Goal: Task Accomplishment & Management: Use online tool/utility

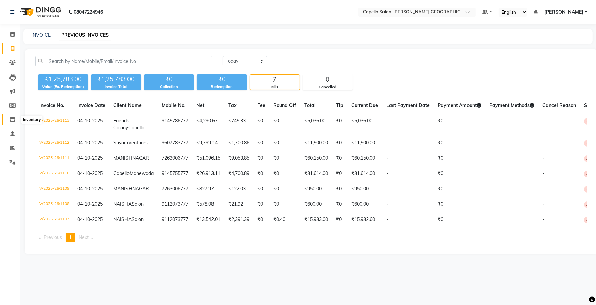
click at [9, 119] on span at bounding box center [13, 120] width 12 height 8
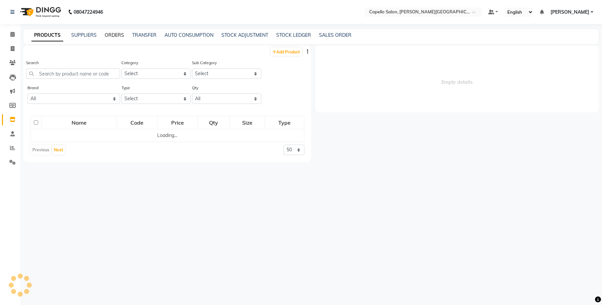
select select
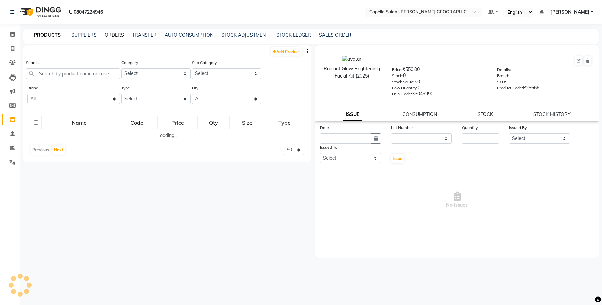
click at [108, 36] on link "ORDERS" at bounding box center [114, 35] width 19 height 6
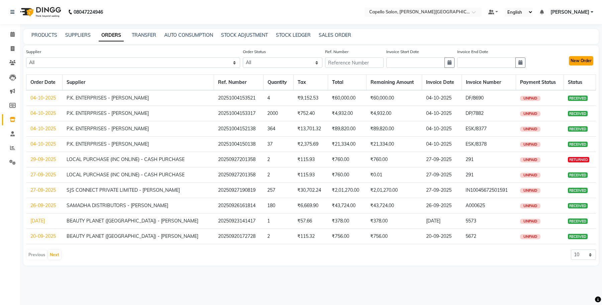
click at [588, 64] on button "New Order" at bounding box center [581, 60] width 24 height 9
select select "true"
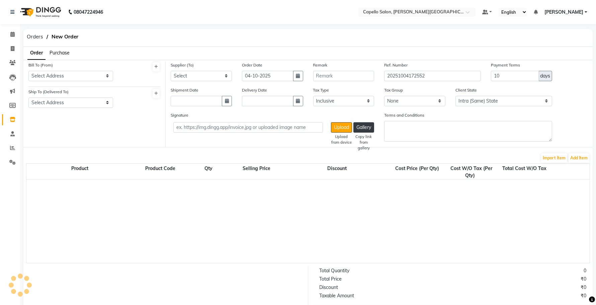
select select "997"
click at [66, 51] on span "Purchase" at bounding box center [59, 53] width 20 height 6
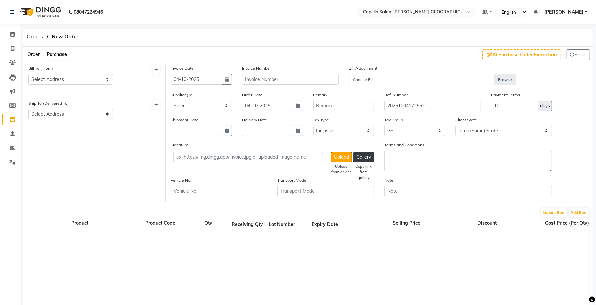
click at [60, 72] on div "Bill To (From) Select Address CAPELLO ENTERPRISES PRIVATE LIMITED Capello Salon" at bounding box center [70, 75] width 85 height 20
click at [60, 79] on select "Select Address CAPELLO ENTERPRISES PRIVATE LIMITED Capello Salon" at bounding box center [70, 79] width 85 height 10
select select "58"
click at [28, 74] on select "Select Address CAPELLO ENTERPRISES PRIVATE LIMITED Capello Salon" at bounding box center [70, 79] width 85 height 10
click at [61, 116] on select "Select Address Capello Salon CAPELLO ENTERPRISES PRIVATE LIMITED" at bounding box center [70, 114] width 85 height 10
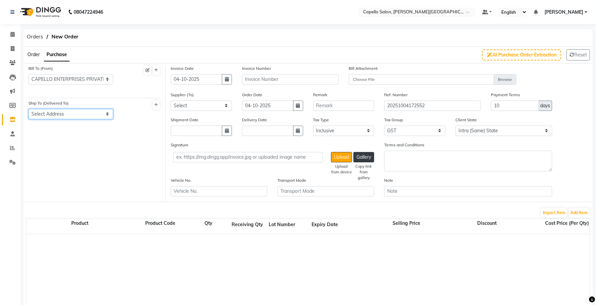
select select "59"
click at [28, 109] on select "Select Address Capello Salon CAPELLO ENTERPRISES PRIVATE LIMITED" at bounding box center [70, 114] width 85 height 10
click at [264, 79] on input "text" at bounding box center [290, 79] width 97 height 10
type input "i"
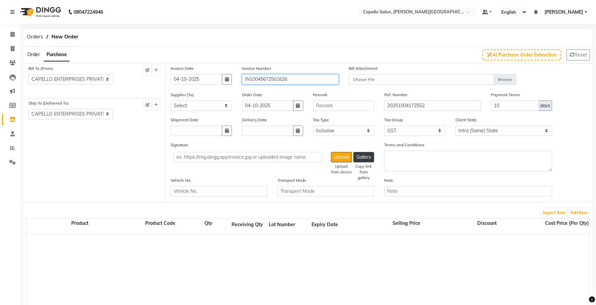
type input "IN10045672501626"
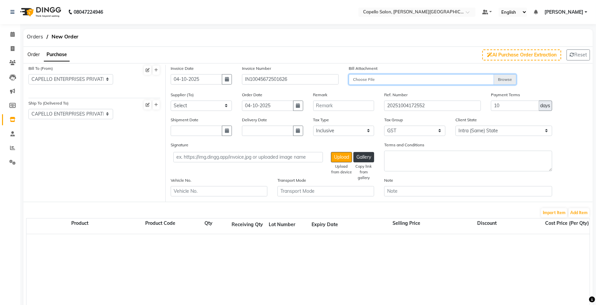
click at [436, 79] on input "Choose File" at bounding box center [432, 80] width 168 height 12
type input "C:\fakepath\CAPELLO OFFICE (1).pdf"
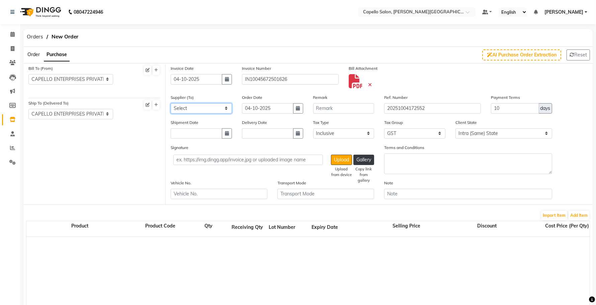
click at [190, 109] on select "Select SJS CONNECT PRIVATE LIMITED - SAGAR [PERSON_NAME] ENTERPRISES - [PERSON_…" at bounding box center [201, 108] width 61 height 10
select select "525"
click at [171, 103] on select "Select SJS CONNECT PRIVATE LIMITED - SAGAR [PERSON_NAME] ENTERPRISES - [PERSON_…" at bounding box center [201, 108] width 61 height 10
click at [569, 216] on button "Add Item" at bounding box center [578, 215] width 21 height 9
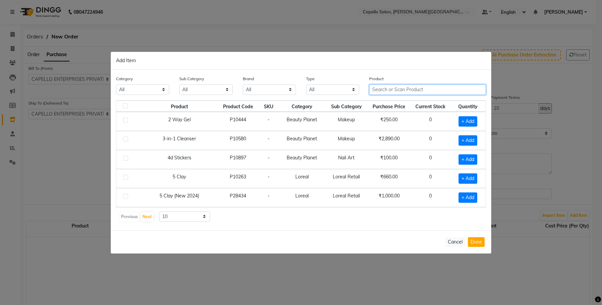
click at [405, 89] on input "text" at bounding box center [427, 90] width 117 height 10
click at [131, 92] on select "All Keramelon Skin Makeup Personal Care Appliances [PERSON_NAME] Beauty Planet …" at bounding box center [142, 90] width 53 height 10
select select "332901650"
click at [116, 85] on select "All Keramelon Skin Makeup Personal Care Appliances [PERSON_NAME] Beauty Planet …" at bounding box center [142, 90] width 53 height 10
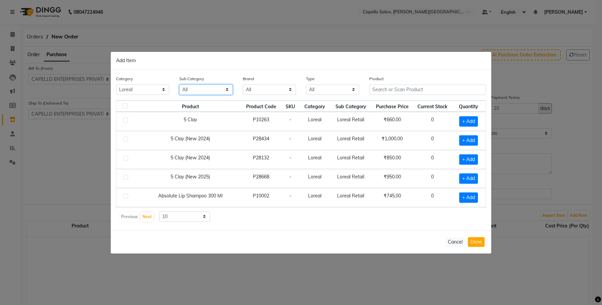
click at [201, 85] on select "All Loreal Retail Loreal Salon Use Hair Colour Salon Use Matrix Salon Use Matri…" at bounding box center [205, 90] width 53 height 10
click at [405, 91] on input "text" at bounding box center [427, 90] width 117 height 10
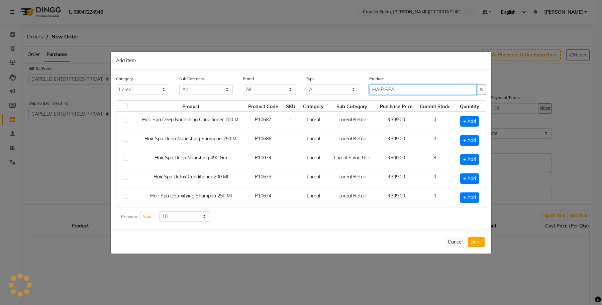
type input "HAIR SPA"
click at [360, 129] on td "Loreal Retail" at bounding box center [351, 121] width 49 height 19
click at [461, 161] on span "+ Add" at bounding box center [469, 159] width 19 height 10
checkbox input "true"
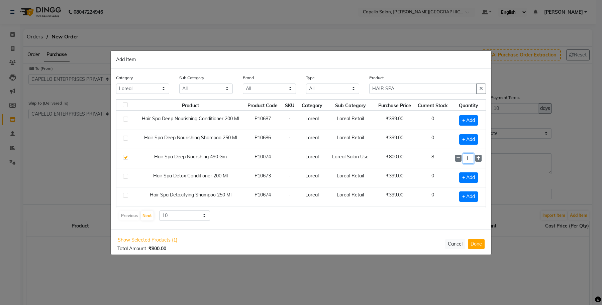
click at [464, 161] on input "1" at bounding box center [468, 158] width 11 height 10
type input "12"
drag, startPoint x: 401, startPoint y: 87, endPoint x: 344, endPoint y: 90, distance: 57.6
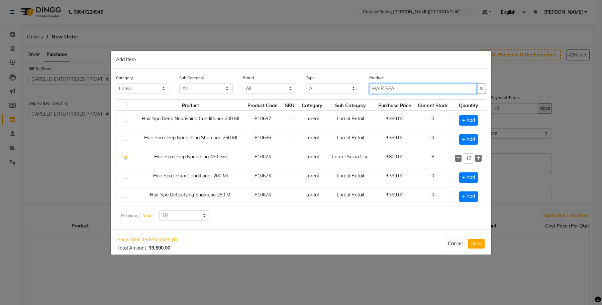
click at [344, 90] on div "Category All Keramelon Skin Makeup Personal Care Appliances [PERSON_NAME] Beaut…" at bounding box center [301, 86] width 380 height 25
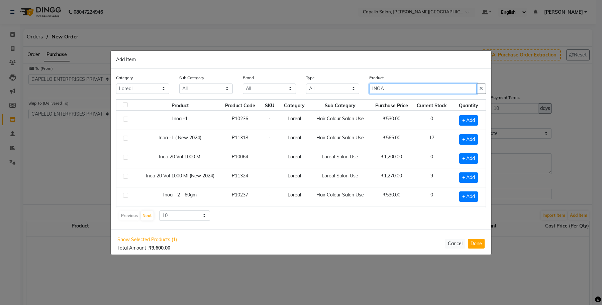
type input "INOA"
click at [315, 139] on td "Hair Colour Salon Use" at bounding box center [340, 139] width 61 height 19
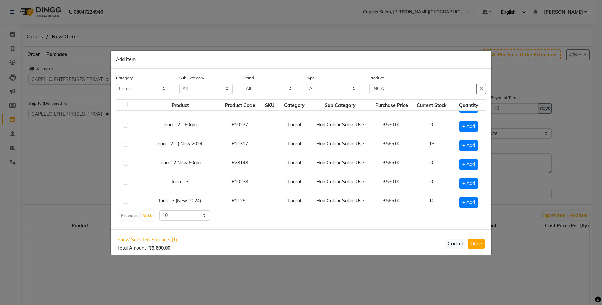
scroll to position [84, 0]
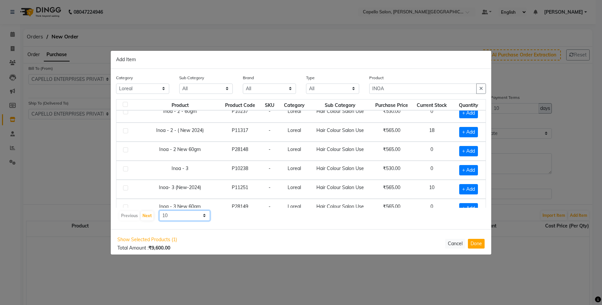
click at [184, 218] on select "10 50 100" at bounding box center [184, 216] width 51 height 10
select select "100"
click at [159, 211] on select "10 50 100" at bounding box center [184, 216] width 51 height 10
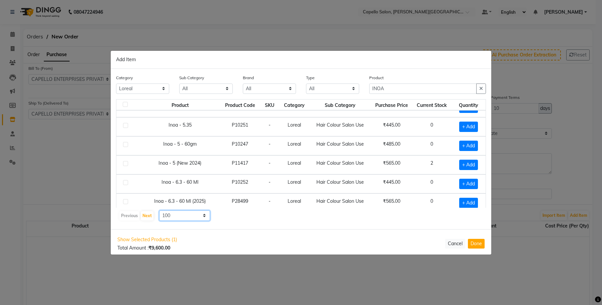
scroll to position [585, 0]
click at [459, 170] on span "+ Add" at bounding box center [468, 164] width 19 height 10
checkbox input "true"
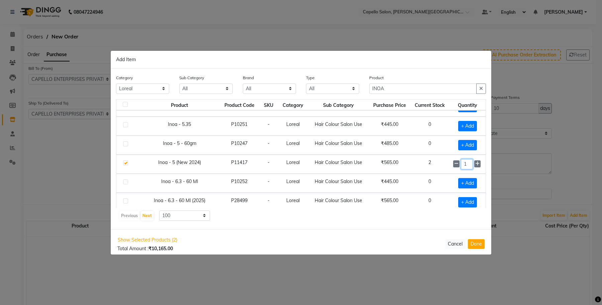
click at [465, 170] on input "1" at bounding box center [467, 164] width 12 height 10
type input "15"
drag, startPoint x: 377, startPoint y: 91, endPoint x: 343, endPoint y: 96, distance: 33.8
click at [343, 96] on div "Category All Keramelon Skin Makeup Personal Care Appliances [PERSON_NAME] Beaut…" at bounding box center [301, 86] width 380 height 25
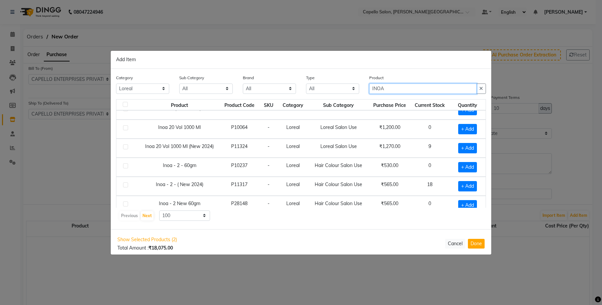
scroll to position [42, 0]
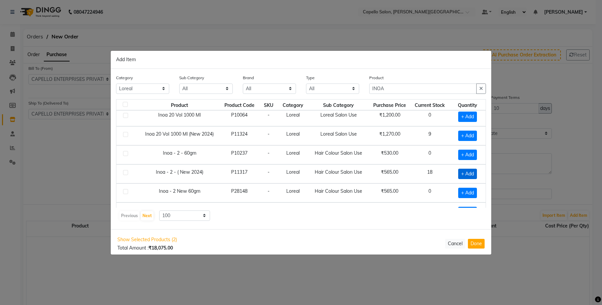
click at [460, 176] on span "+ Add" at bounding box center [467, 174] width 19 height 10
checkbox input "true"
click at [464, 176] on input "1" at bounding box center [467, 174] width 12 height 10
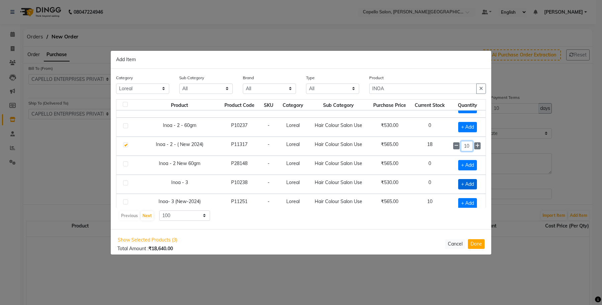
scroll to position [84, 0]
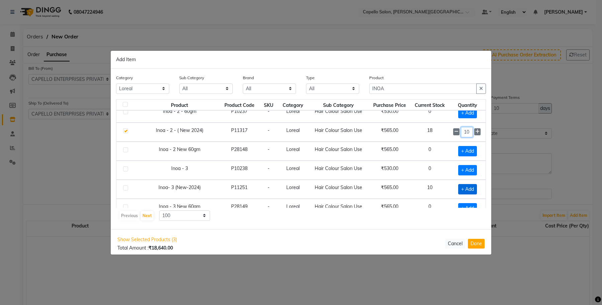
type input "10"
click at [463, 192] on span "+ Add" at bounding box center [467, 189] width 19 height 10
checkbox input "true"
drag, startPoint x: 463, startPoint y: 192, endPoint x: 451, endPoint y: 196, distance: 12.2
click at [453, 195] on div "1" at bounding box center [467, 189] width 28 height 10
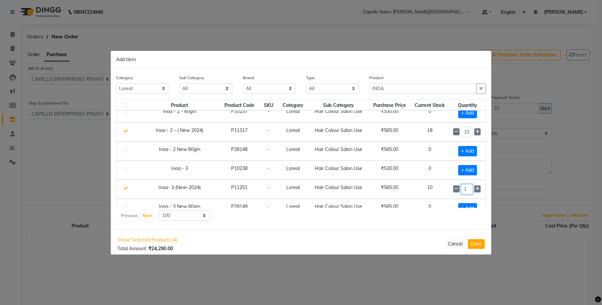
click at [462, 193] on input "1" at bounding box center [467, 189] width 12 height 10
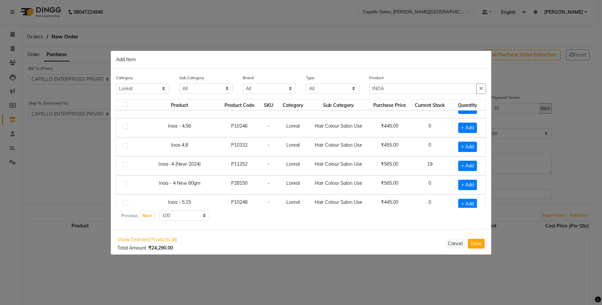
scroll to position [418, 0]
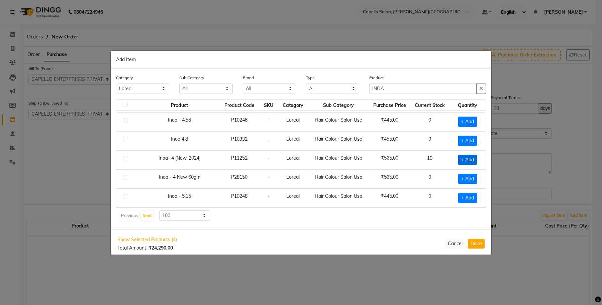
type input "24"
click at [462, 165] on span "+ Add" at bounding box center [467, 160] width 19 height 10
checkbox input "true"
drag, startPoint x: 462, startPoint y: 167, endPoint x: 454, endPoint y: 168, distance: 8.1
click at [454, 165] on div "1" at bounding box center [467, 160] width 28 height 10
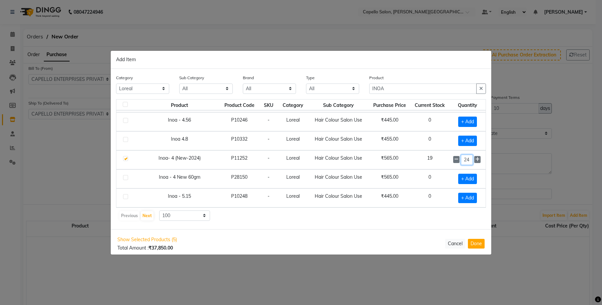
type input "24"
click at [402, 170] on td "₹565.00" at bounding box center [389, 159] width 41 height 19
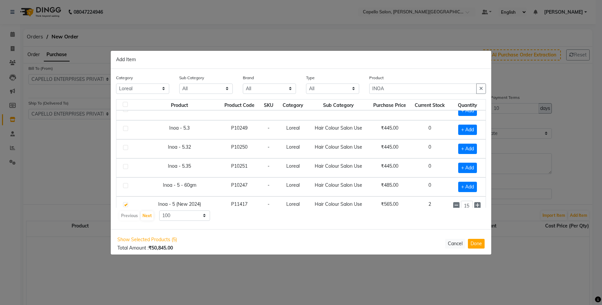
scroll to position [502, 0]
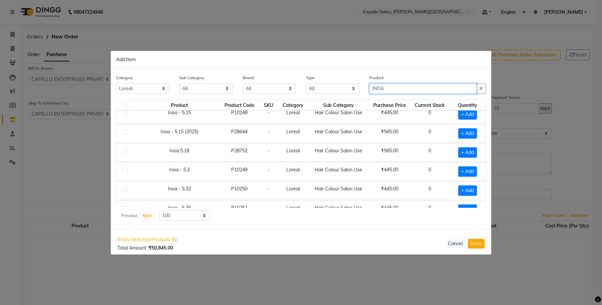
drag, startPoint x: 392, startPoint y: 90, endPoint x: 311, endPoint y: 103, distance: 81.2
click at [311, 103] on div "Category All Keramelon Skin Makeup Personal Care Appliances [PERSON_NAME] Beaut…" at bounding box center [301, 149] width 381 height 161
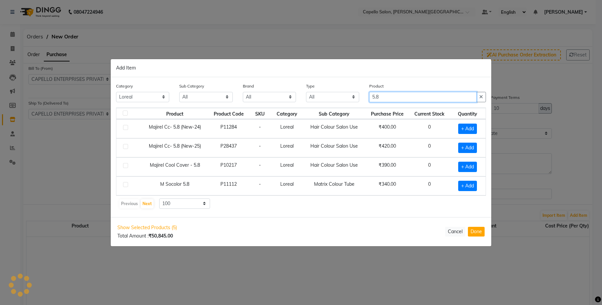
scroll to position [0, 0]
type input "5.8"
click at [468, 149] on span "+ Add" at bounding box center [467, 148] width 19 height 10
checkbox input "true"
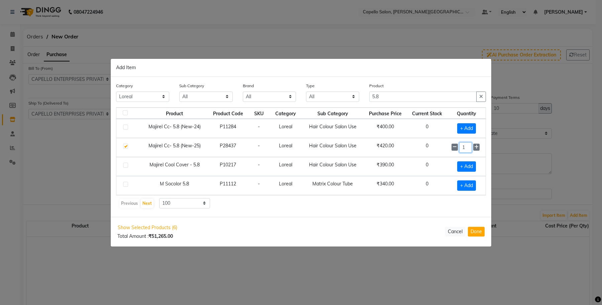
click at [468, 149] on input "1" at bounding box center [465, 147] width 12 height 10
type input "10"
drag, startPoint x: 382, startPoint y: 98, endPoint x: 338, endPoint y: 108, distance: 44.9
click at [338, 108] on div "Category All Keramelon Skin Makeup Personal Care Appliances [PERSON_NAME] Beaut…" at bounding box center [301, 147] width 381 height 140
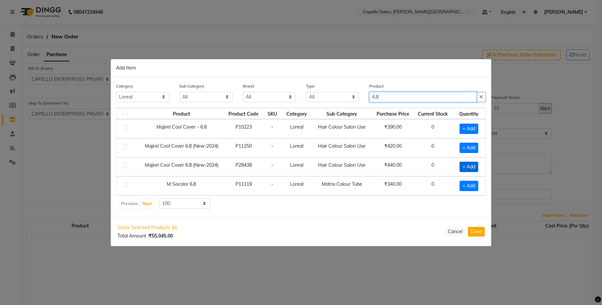
type input "6.8"
click at [465, 165] on span "+ Add" at bounding box center [468, 167] width 19 height 10
checkbox input "true"
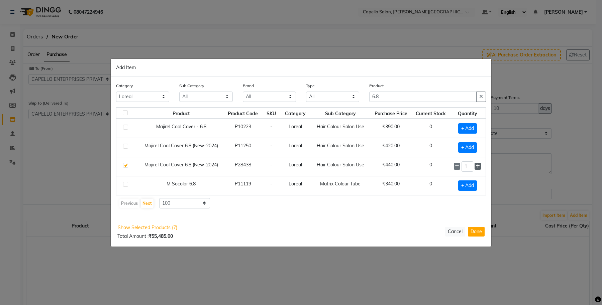
click at [475, 165] on span at bounding box center [478, 166] width 6 height 7
type input "2"
drag, startPoint x: 391, startPoint y: 96, endPoint x: 360, endPoint y: 103, distance: 31.3
click at [360, 103] on div "Category All Keramelon Skin Makeup Personal Care Appliances [PERSON_NAME] Beaut…" at bounding box center [301, 94] width 380 height 25
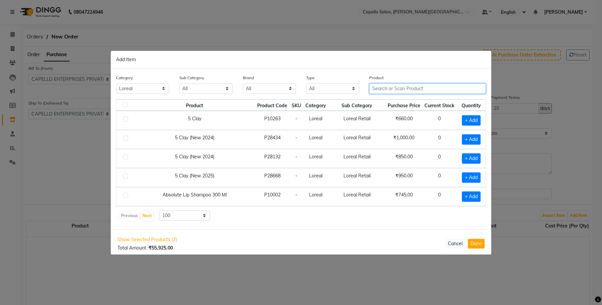
click at [394, 88] on input "text" at bounding box center [427, 89] width 117 height 10
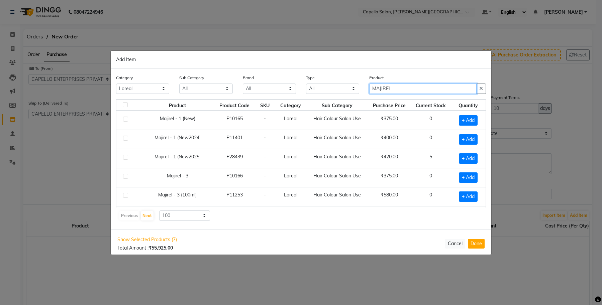
type input "MAJIREL"
click at [306, 156] on td "Hair Colour Salon Use" at bounding box center [337, 158] width 62 height 19
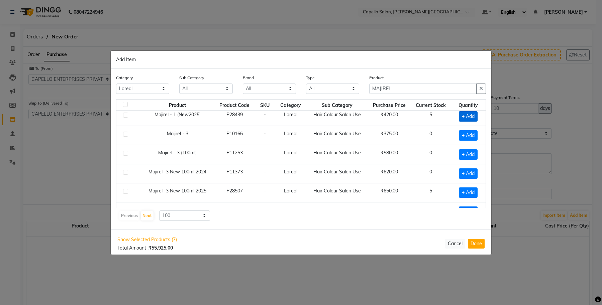
scroll to position [84, 0]
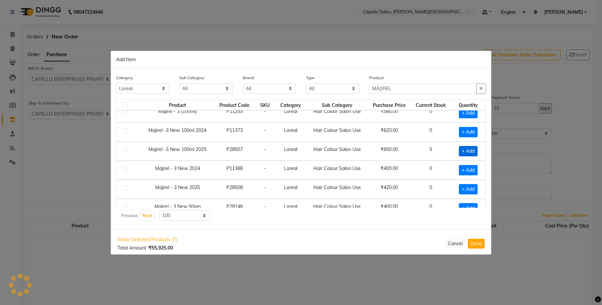
click at [463, 154] on span "+ Add" at bounding box center [468, 151] width 19 height 10
checkbox input "true"
drag, startPoint x: 463, startPoint y: 154, endPoint x: 446, endPoint y: 154, distance: 17.7
click at [448, 154] on td "1" at bounding box center [466, 151] width 37 height 19
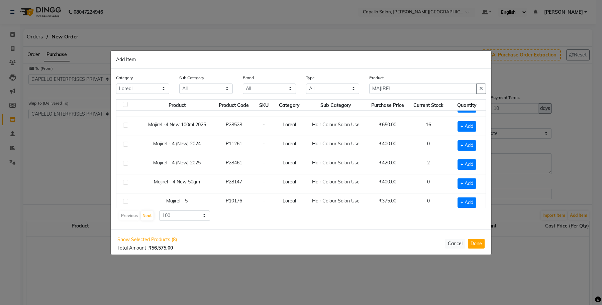
scroll to position [627, 0]
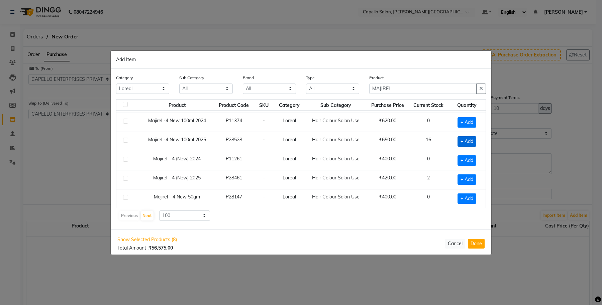
type input "48"
click at [459, 147] on span "+ Add" at bounding box center [466, 141] width 19 height 10
checkbox input "true"
drag, startPoint x: 463, startPoint y: 152, endPoint x: 451, endPoint y: 153, distance: 11.7
click at [452, 147] on div "1" at bounding box center [466, 141] width 29 height 10
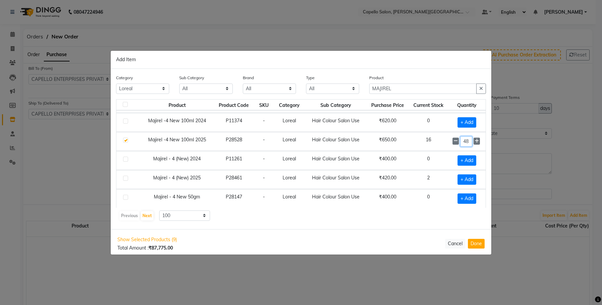
type input "48"
drag, startPoint x: 396, startPoint y: 84, endPoint x: 340, endPoint y: 98, distance: 57.4
click at [340, 98] on div "Category All Keramelon Skin Makeup Personal Care Appliances [PERSON_NAME] Beaut…" at bounding box center [301, 86] width 380 height 25
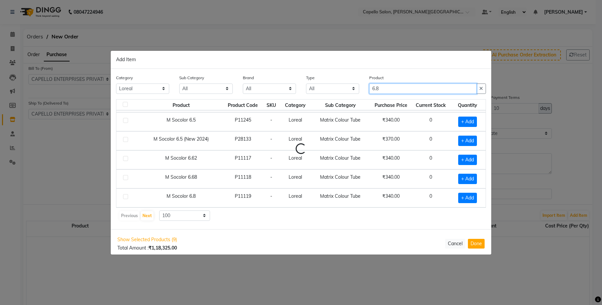
scroll to position [0, 0]
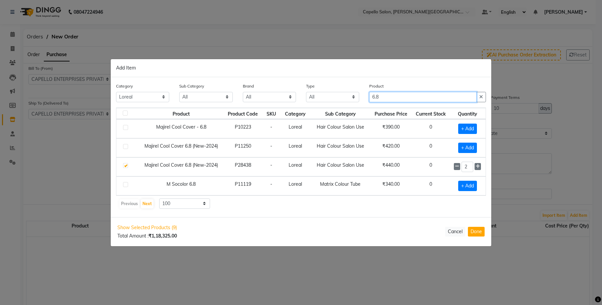
type input "6.8"
drag, startPoint x: 470, startPoint y: 170, endPoint x: 455, endPoint y: 171, distance: 14.7
click at [455, 171] on div "2" at bounding box center [468, 167] width 28 height 10
type input "10"
drag, startPoint x: 382, startPoint y: 94, endPoint x: 318, endPoint y: 111, distance: 66.7
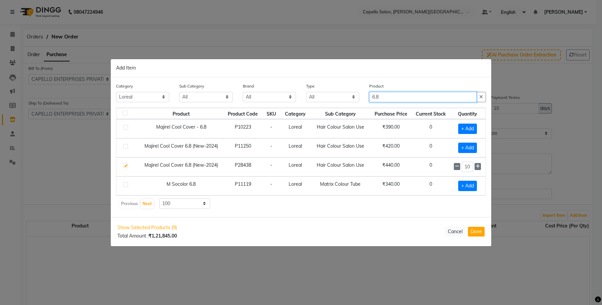
click at [318, 111] on div "Category All Keramelon Skin Makeup Personal Care Appliances [PERSON_NAME] Beaut…" at bounding box center [301, 147] width 381 height 140
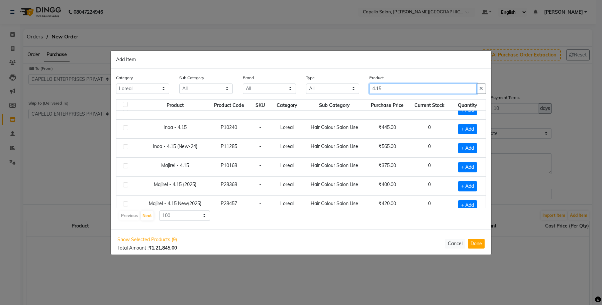
scroll to position [19, 0]
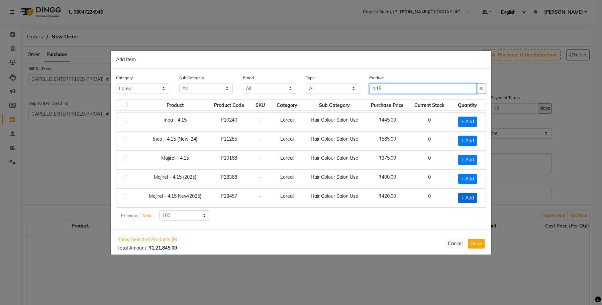
type input "4.15"
click at [461, 196] on span "+ Add" at bounding box center [467, 198] width 19 height 10
checkbox input "true"
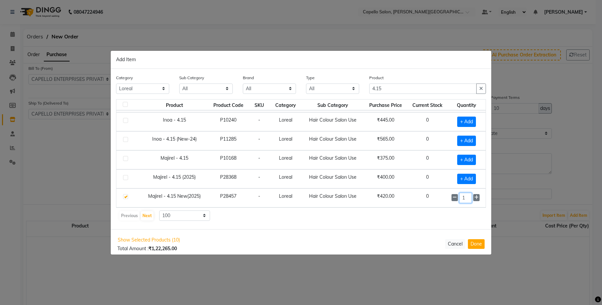
click at [465, 197] on input "1" at bounding box center [465, 198] width 12 height 10
type input "10"
click at [385, 89] on input "4.15" at bounding box center [422, 89] width 107 height 10
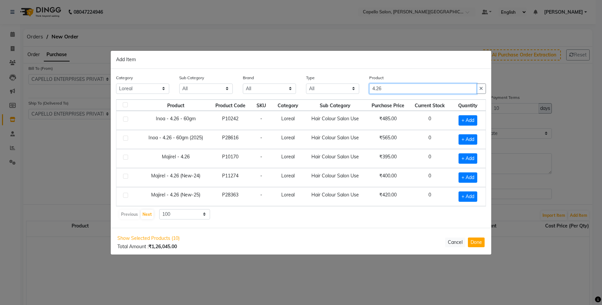
scroll to position [0, 0]
type input "4.26"
click at [464, 196] on span "+ Add" at bounding box center [467, 197] width 19 height 10
checkbox input "true"
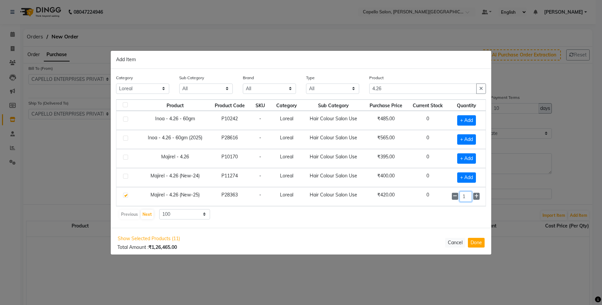
drag, startPoint x: 470, startPoint y: 200, endPoint x: 455, endPoint y: 203, distance: 15.6
click at [455, 202] on div "1" at bounding box center [467, 197] width 30 height 10
type input "6"
drag, startPoint x: 388, startPoint y: 91, endPoint x: 337, endPoint y: 103, distance: 52.3
click at [337, 103] on div "Category All Keramelon Skin Makeup Personal Care Appliances [PERSON_NAME] Beaut…" at bounding box center [301, 148] width 381 height 159
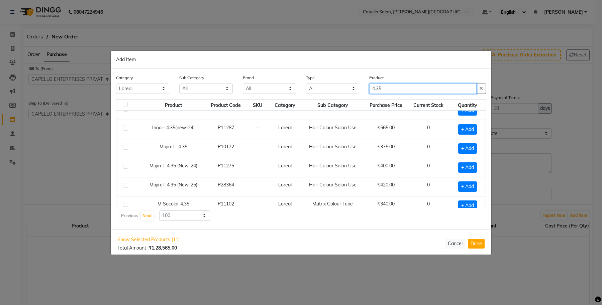
scroll to position [19, 0]
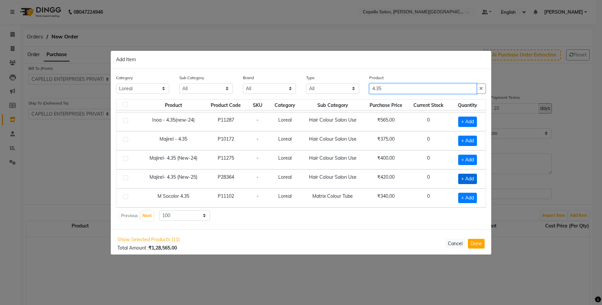
type input "4.35"
click at [459, 178] on span "+ Add" at bounding box center [467, 179] width 19 height 10
checkbox input "true"
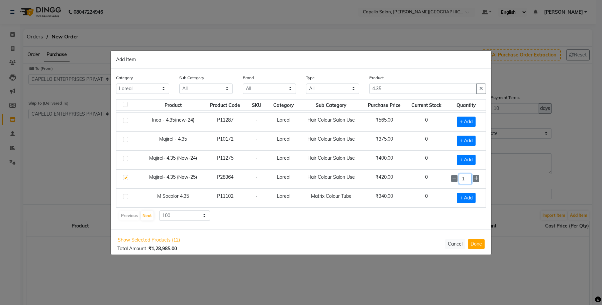
click at [460, 180] on input "1" at bounding box center [465, 179] width 13 height 10
type input "14"
drag, startPoint x: 395, startPoint y: 91, endPoint x: 355, endPoint y: 93, distance: 39.8
click at [355, 93] on div "Category All Keramelon Skin Makeup Personal Care Appliances [PERSON_NAME] Beaut…" at bounding box center [301, 86] width 380 height 25
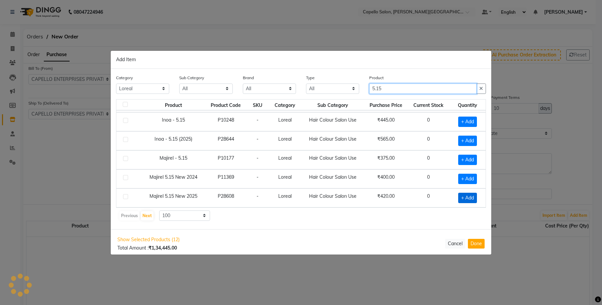
type input "5.15"
click at [459, 198] on span "+ Add" at bounding box center [467, 198] width 19 height 10
checkbox input "true"
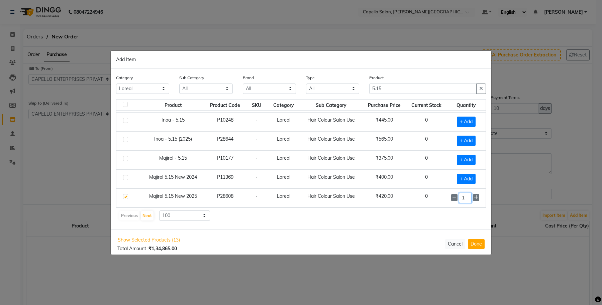
click at [462, 198] on input "1" at bounding box center [465, 198] width 13 height 10
type input "10"
drag, startPoint x: 389, startPoint y: 86, endPoint x: 340, endPoint y: 99, distance: 50.4
click at [340, 99] on div "Category All Keramelon Skin Makeup Personal Care Appliances [PERSON_NAME] Beaut…" at bounding box center [301, 86] width 380 height 25
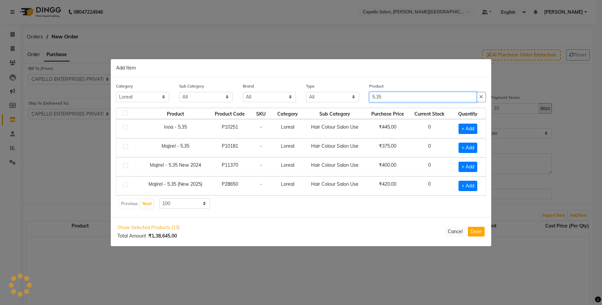
scroll to position [0, 0]
type input "5.35"
click at [462, 184] on span "+ Add" at bounding box center [467, 186] width 19 height 10
checkbox input "true"
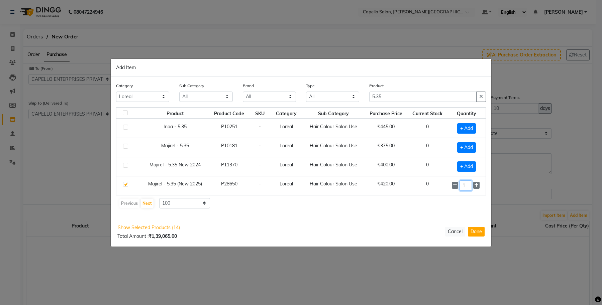
click at [468, 186] on input "1" at bounding box center [465, 186] width 12 height 10
type input "15"
drag, startPoint x: 384, startPoint y: 97, endPoint x: 355, endPoint y: 101, distance: 29.3
click at [355, 101] on div "Category All Keramelon Skin Makeup Personal Care Appliances [PERSON_NAME] Beaut…" at bounding box center [301, 95] width 380 height 25
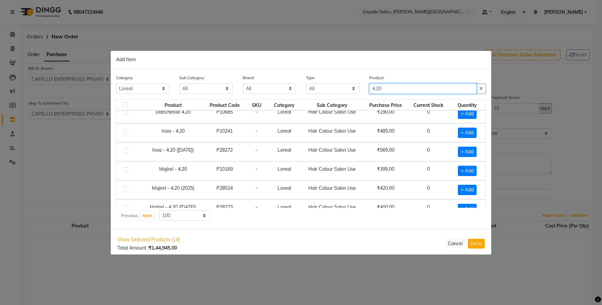
scroll to position [39, 0]
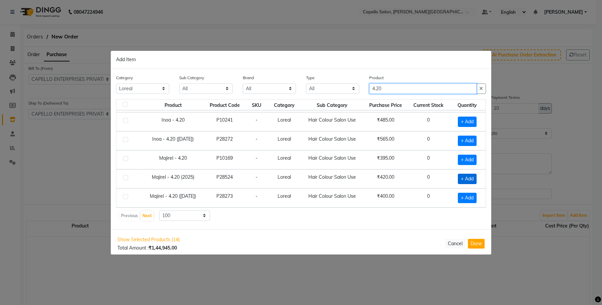
type input "4.20"
click at [458, 176] on span "+ Add" at bounding box center [467, 179] width 19 height 10
checkbox input "true"
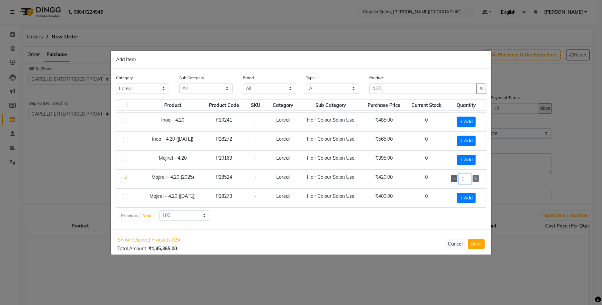
drag, startPoint x: 461, startPoint y: 176, endPoint x: 450, endPoint y: 180, distance: 12.5
click at [451, 180] on div "1" at bounding box center [466, 179] width 31 height 10
type input "6"
drag, startPoint x: 390, startPoint y: 87, endPoint x: 348, endPoint y: 98, distance: 43.1
click at [349, 98] on div "Category All Keramelon Skin Makeup Personal Care Appliances [PERSON_NAME] Beaut…" at bounding box center [301, 86] width 380 height 25
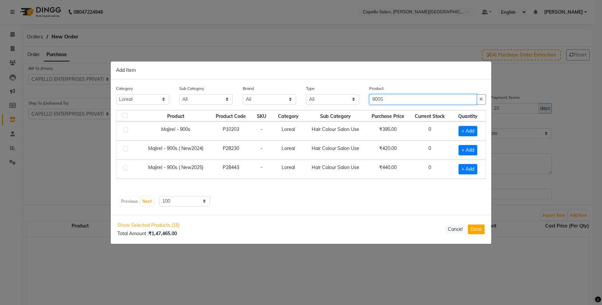
scroll to position [0, 0]
type input "900S"
click at [370, 152] on td "₹420.00" at bounding box center [387, 150] width 43 height 19
click at [472, 173] on span "+ Add" at bounding box center [467, 169] width 19 height 10
checkbox input "true"
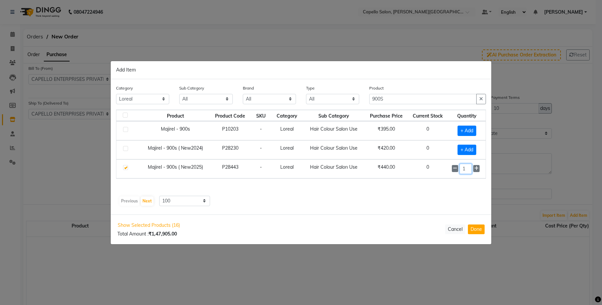
click at [470, 173] on input "1" at bounding box center [465, 169] width 12 height 10
type input "10"
drag, startPoint x: 359, startPoint y: 106, endPoint x: 350, endPoint y: 108, distance: 9.8
click at [350, 108] on div "Category All Keramelon Skin Makeup Personal Care Appliances [PERSON_NAME] Beaut…" at bounding box center [301, 97] width 380 height 25
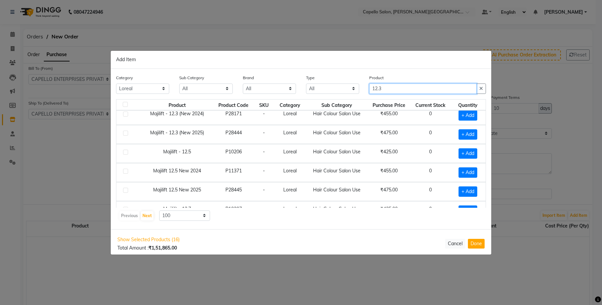
scroll to position [21, 0]
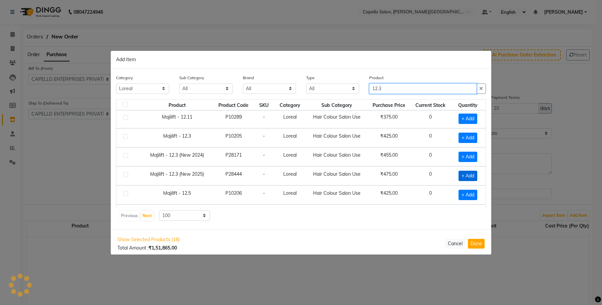
type input "12.3"
click at [460, 179] on span "+ Add" at bounding box center [467, 176] width 19 height 10
checkbox input "true"
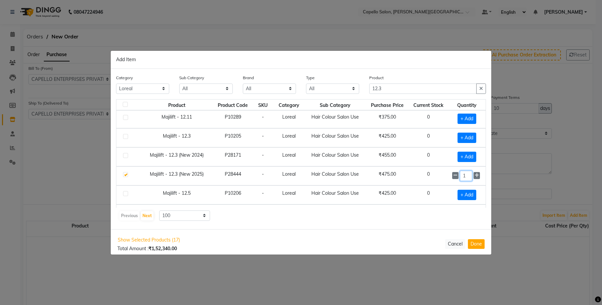
click at [462, 178] on input "1" at bounding box center [466, 176] width 12 height 10
type input "10"
click at [387, 84] on input "12.3" at bounding box center [422, 89] width 107 height 10
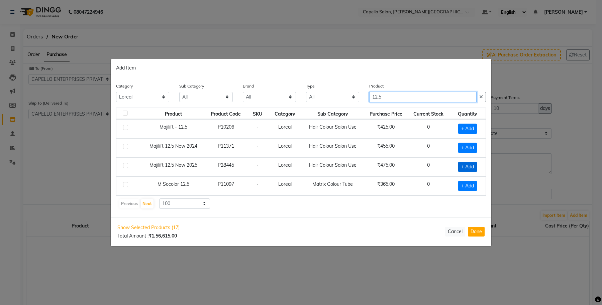
type input "12.5"
click at [463, 164] on span "+ Add" at bounding box center [467, 167] width 19 height 10
checkbox input "true"
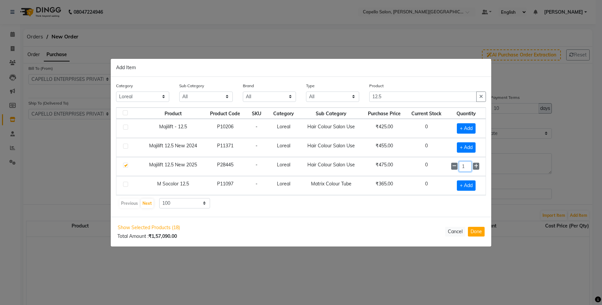
click at [467, 166] on input "1" at bounding box center [465, 167] width 13 height 10
drag, startPoint x: 467, startPoint y: 166, endPoint x: 453, endPoint y: 167, distance: 14.5
click at [453, 167] on div "15" at bounding box center [466, 167] width 30 height 10
type input "10"
drag, startPoint x: 380, startPoint y: 95, endPoint x: 359, endPoint y: 97, distance: 21.2
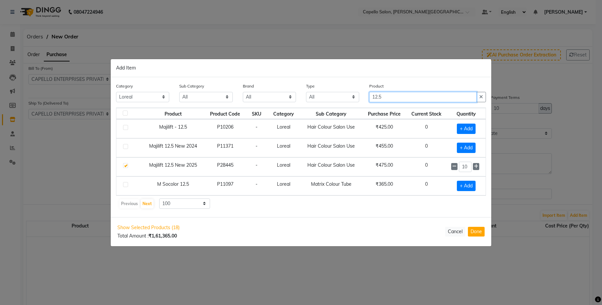
click at [359, 97] on div "Category All Keramelon Skin Makeup Personal Care Appliances [PERSON_NAME] Beaut…" at bounding box center [301, 95] width 380 height 25
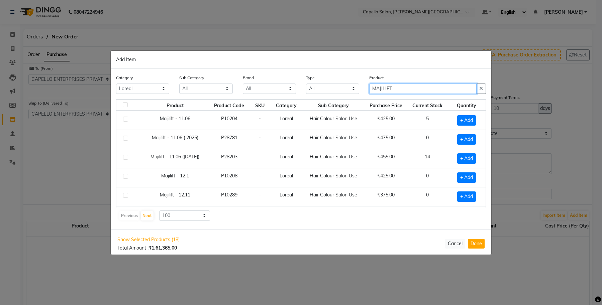
type input "MAJILIFT"
click at [364, 111] on th "Purchase Price" at bounding box center [385, 105] width 43 height 11
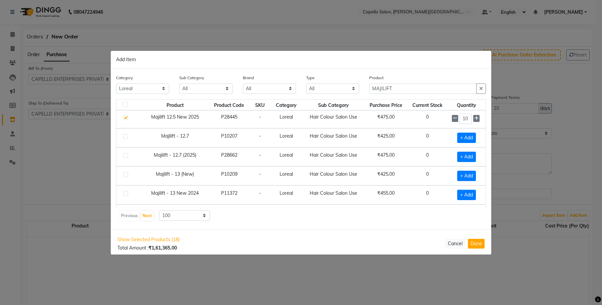
scroll to position [213, 0]
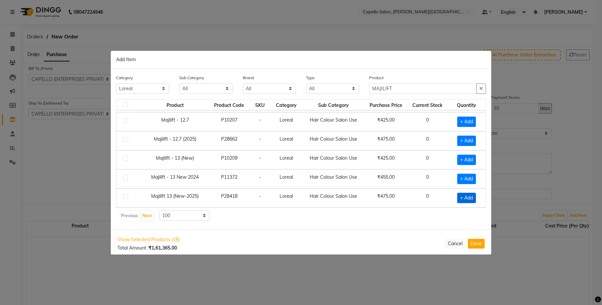
click at [457, 198] on span "+ Add" at bounding box center [466, 198] width 19 height 10
checkbox input "true"
click at [462, 198] on input "1" at bounding box center [465, 198] width 12 height 10
type input "10"
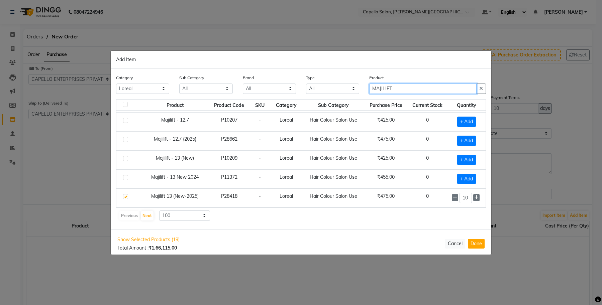
drag, startPoint x: 405, startPoint y: 83, endPoint x: 353, endPoint y: 93, distance: 52.8
click at [354, 93] on div "Category All Keramelon Skin Makeup Personal Care Appliances [PERSON_NAME] Beaut…" at bounding box center [301, 86] width 380 height 25
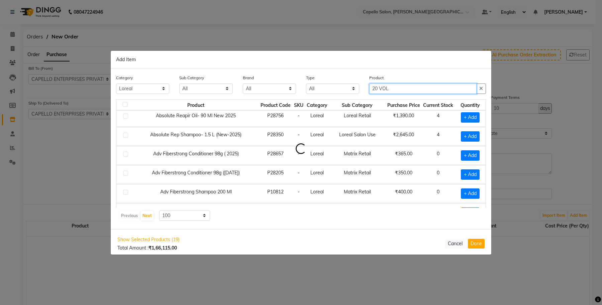
scroll to position [97, 0]
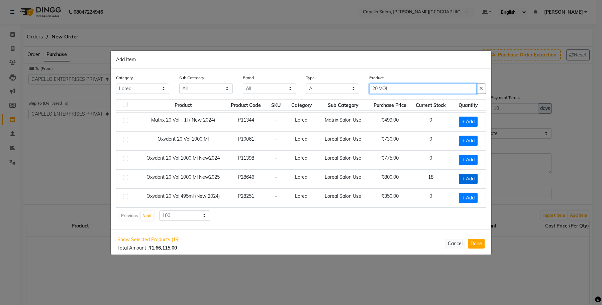
type input "20 VOL"
click at [463, 178] on span "+ Add" at bounding box center [468, 179] width 19 height 10
checkbox input "true"
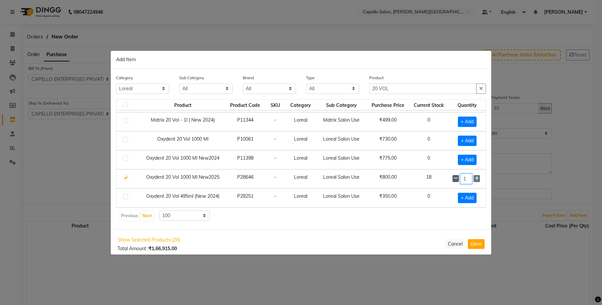
drag, startPoint x: 463, startPoint y: 178, endPoint x: 448, endPoint y: 180, distance: 14.8
click at [452, 180] on div "1" at bounding box center [466, 179] width 29 height 10
click at [463, 179] on input "1" at bounding box center [466, 179] width 12 height 10
type input "24"
drag, startPoint x: 390, startPoint y: 90, endPoint x: 323, endPoint y: 93, distance: 67.0
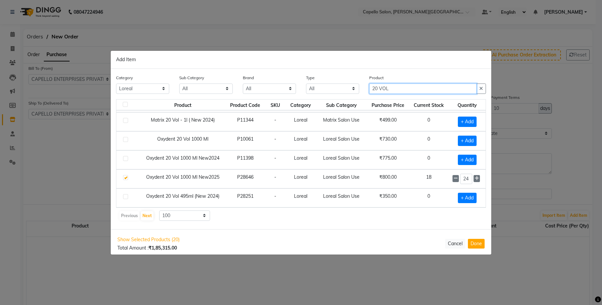
click at [323, 93] on div "Category All Keramelon Skin Makeup Personal Care Appliances [PERSON_NAME] Beaut…" at bounding box center [301, 86] width 380 height 25
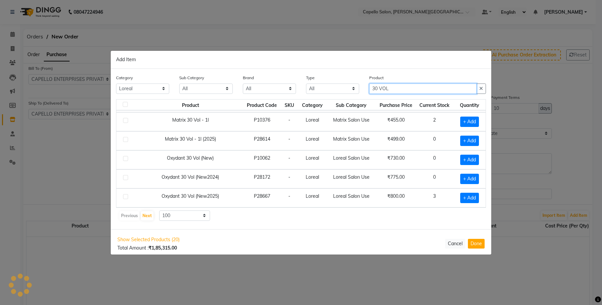
scroll to position [39, 0]
type input "30 VOL"
click at [460, 201] on span "+ Add" at bounding box center [469, 198] width 19 height 10
checkbox input "true"
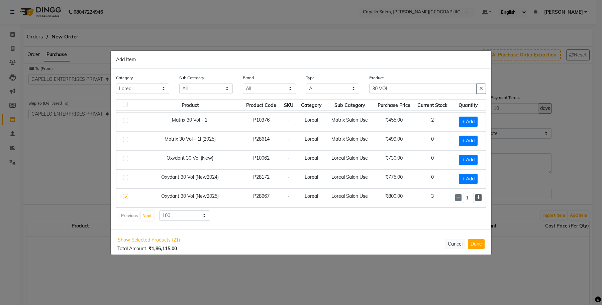
click at [475, 196] on span at bounding box center [478, 197] width 6 height 7
type input "3"
drag, startPoint x: 375, startPoint y: 89, endPoint x: 348, endPoint y: 91, distance: 26.5
click at [348, 91] on div "Category All Keramelon Skin Makeup Personal Care Appliances [PERSON_NAME] Beaut…" at bounding box center [301, 86] width 380 height 25
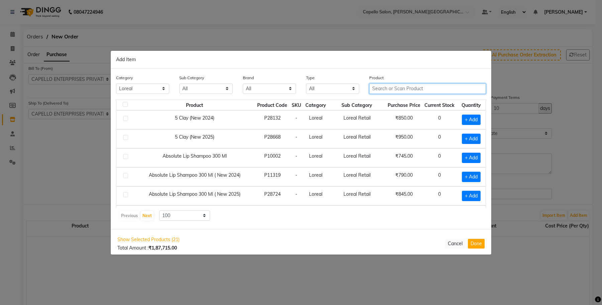
scroll to position [97, 0]
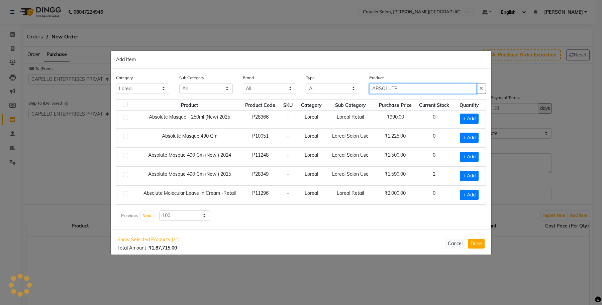
type input "ABSOLUTE"
click at [347, 118] on td "Loreal Retail" at bounding box center [350, 118] width 49 height 19
click at [460, 176] on span "+ Add" at bounding box center [469, 176] width 19 height 10
checkbox input "true"
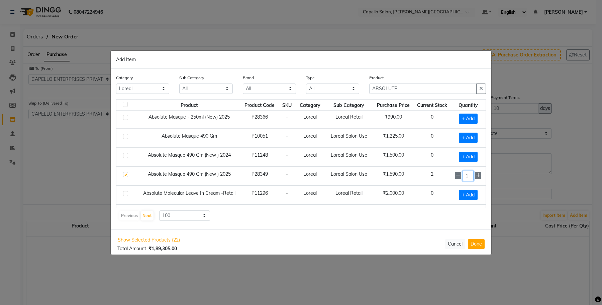
click at [464, 178] on input "1" at bounding box center [467, 176] width 11 height 10
type input "12"
click at [473, 243] on button "Done" at bounding box center [476, 244] width 17 height 10
select select "997"
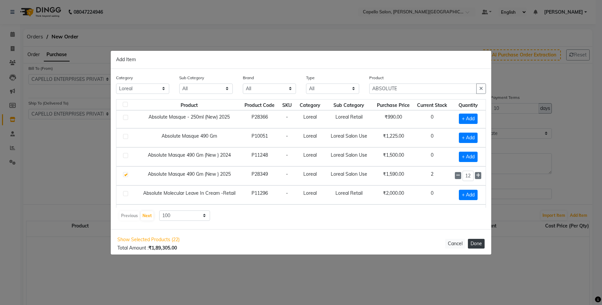
select select "997"
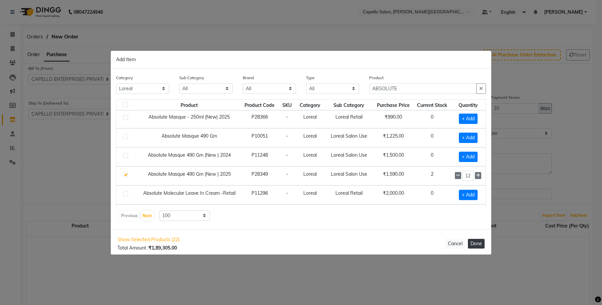
select select "997"
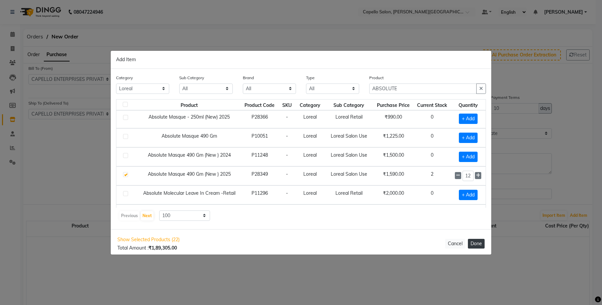
select select "997"
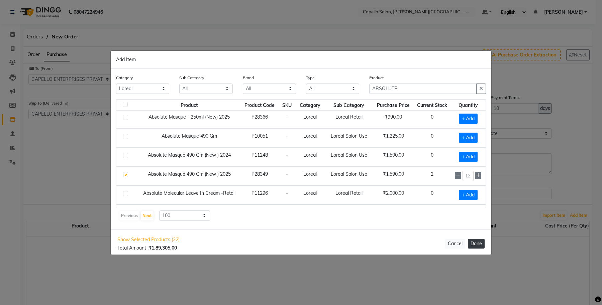
select select "997"
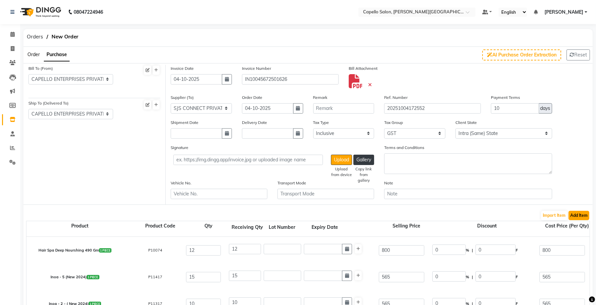
click at [584, 215] on button "Add Item" at bounding box center [578, 215] width 21 height 9
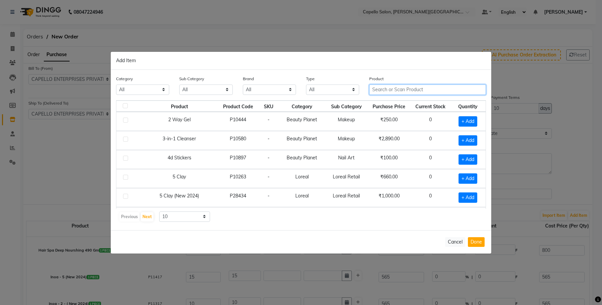
click at [380, 90] on input "text" at bounding box center [427, 90] width 117 height 10
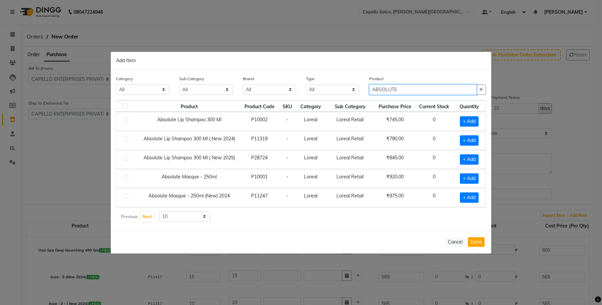
type input "ABSOLUTE"
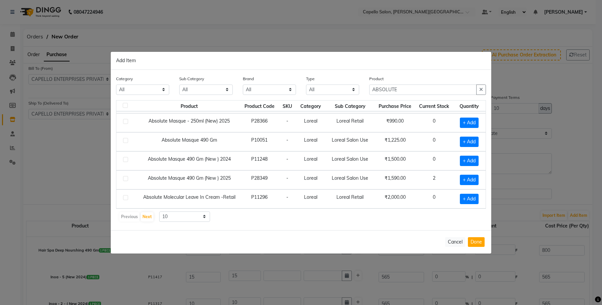
scroll to position [97, 0]
click at [182, 218] on select "10 50 100" at bounding box center [184, 217] width 51 height 10
select select "100"
click at [159, 212] on select "10 50 100" at bounding box center [184, 217] width 51 height 10
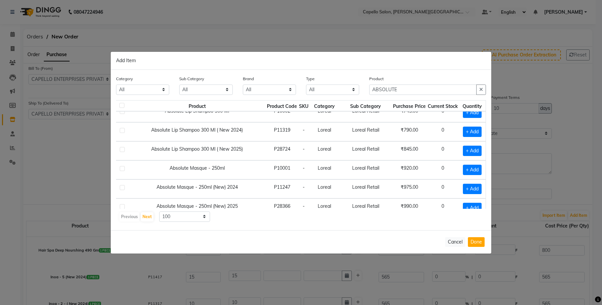
scroll to position [0, 12]
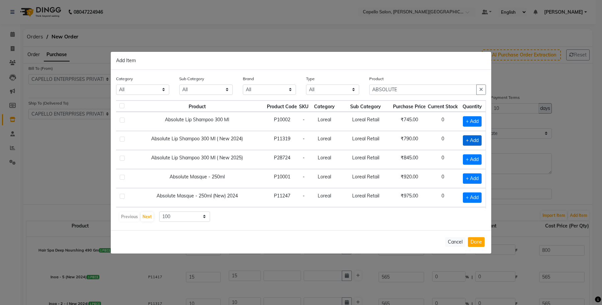
click at [467, 139] on span "+ Add" at bounding box center [472, 140] width 19 height 10
checkbox input "true"
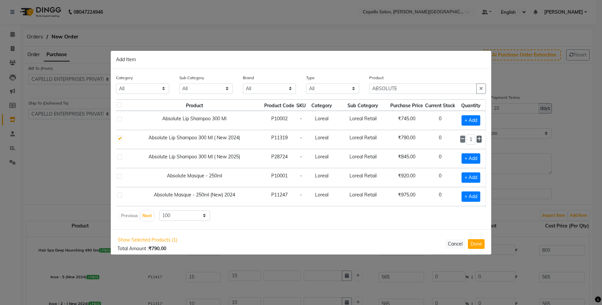
click at [477, 139] on span at bounding box center [479, 139] width 5 height 7
type input "4"
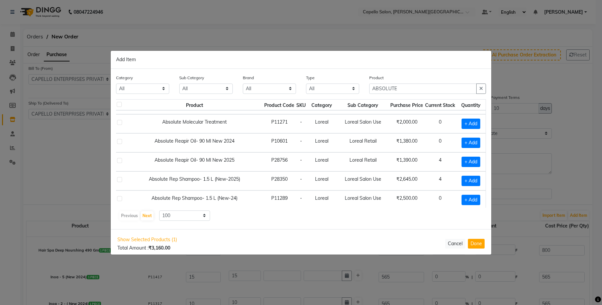
scroll to position [293, 12]
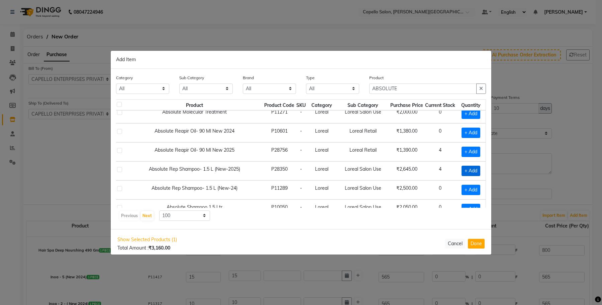
click at [464, 176] on span "+ Add" at bounding box center [470, 171] width 19 height 10
checkbox input "true"
click at [470, 176] on input "1" at bounding box center [470, 171] width 9 height 10
type input "12"
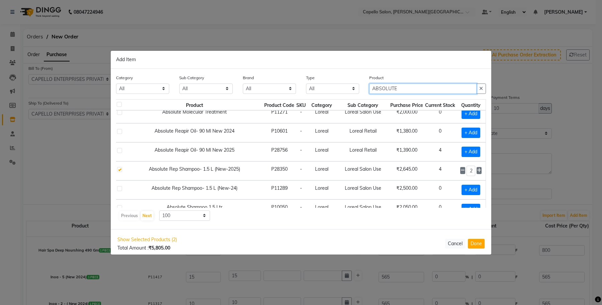
scroll to position [0, 0]
drag, startPoint x: 402, startPoint y: 86, endPoint x: 374, endPoint y: 90, distance: 29.0
click at [374, 90] on input "ABSOLUTE" at bounding box center [422, 89] width 107 height 10
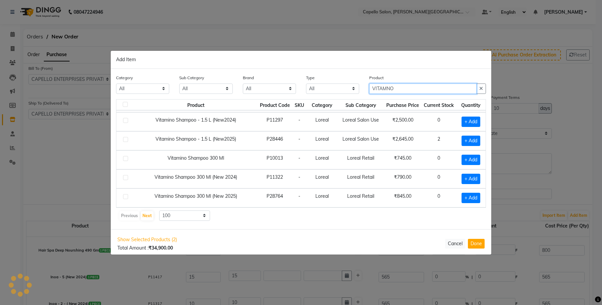
scroll to position [226, 0]
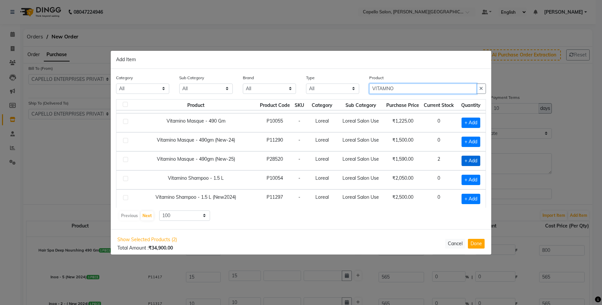
type input "VITAMNO"
click at [461, 161] on span "+ Add" at bounding box center [470, 161] width 19 height 10
checkbox input "true"
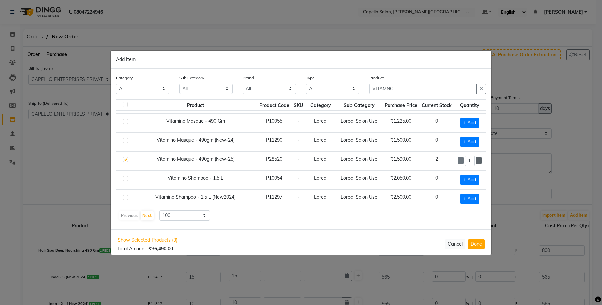
click at [477, 163] on icon at bounding box center [479, 160] width 4 height 5
type input "3"
drag, startPoint x: 405, startPoint y: 89, endPoint x: 345, endPoint y: 96, distance: 59.6
click at [345, 96] on div "Category All Keramelon Skin Makeup Personal Care Appliances [PERSON_NAME] Beaut…" at bounding box center [301, 86] width 380 height 25
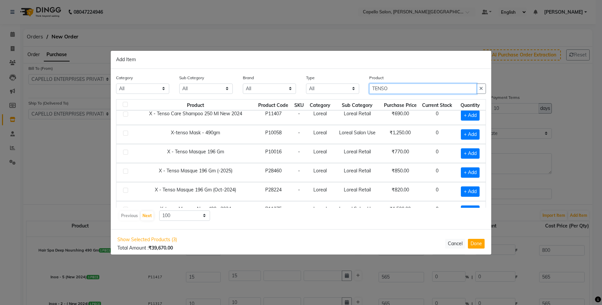
scroll to position [40, 0]
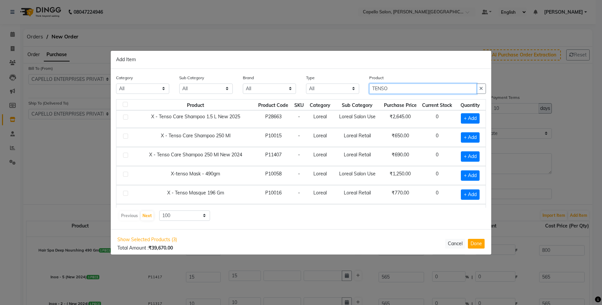
type input "TENSO"
click at [319, 120] on td "Loreal" at bounding box center [320, 118] width 27 height 19
click at [461, 118] on span "+ Add" at bounding box center [470, 118] width 19 height 10
checkbox input "true"
click at [465, 119] on input "1" at bounding box center [469, 118] width 10 height 10
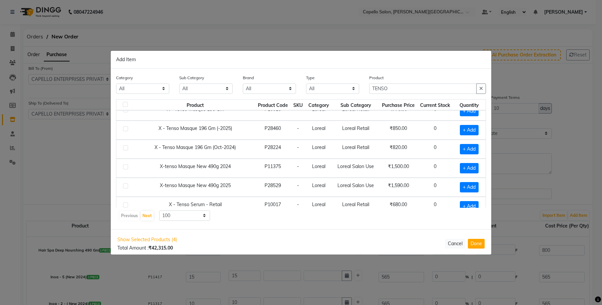
scroll to position [166, 0]
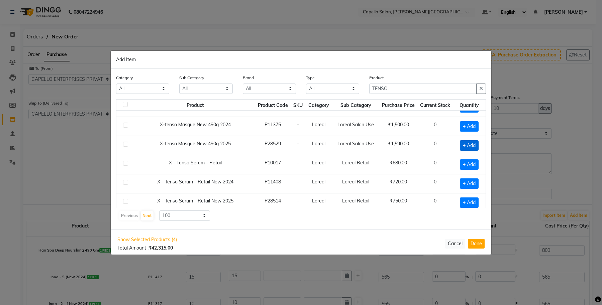
type input "12"
click at [462, 148] on span "+ Add" at bounding box center [469, 145] width 19 height 10
checkbox input "true"
click at [464, 146] on input "1" at bounding box center [469, 145] width 10 height 10
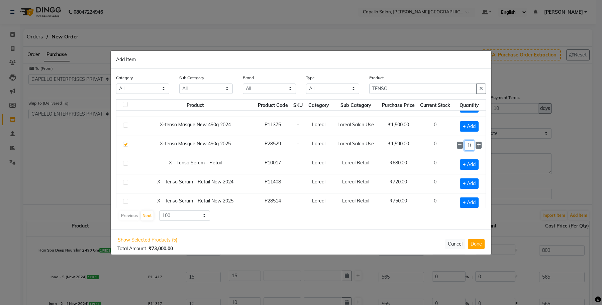
scroll to position [0, 2]
type input "10"
drag, startPoint x: 378, startPoint y: 89, endPoint x: 353, endPoint y: 96, distance: 25.3
click at [353, 96] on div "Category All Keramelon Skin Makeup Personal Care Appliances [PERSON_NAME] Beaut…" at bounding box center [301, 86] width 380 height 25
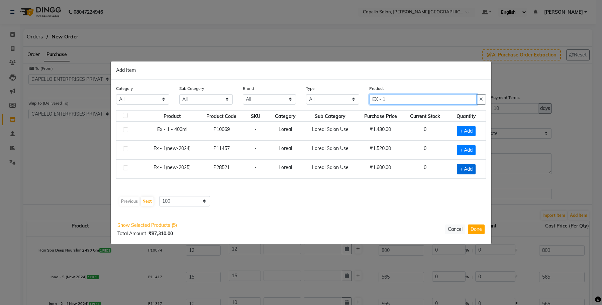
type input "EX - 1"
click at [466, 169] on span "+ Add" at bounding box center [466, 169] width 19 height 10
checkbox input "true"
click at [475, 170] on icon at bounding box center [475, 168] width 4 height 5
click at [475, 169] on icon at bounding box center [475, 168] width 4 height 5
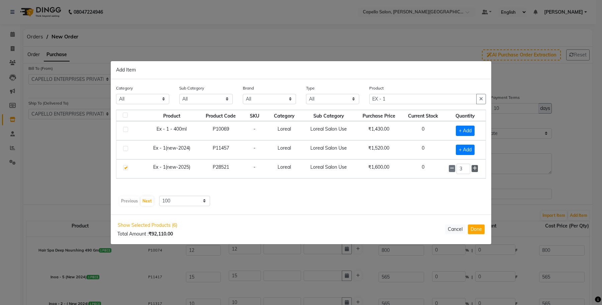
click at [475, 169] on icon at bounding box center [475, 168] width 4 height 5
type input "6"
drag, startPoint x: 392, startPoint y: 101, endPoint x: 332, endPoint y: 108, distance: 60.3
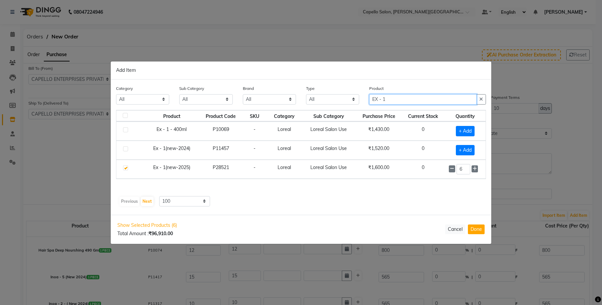
click at [333, 108] on div "Category All Keramelon Skin Makeup Personal Care Appliances [PERSON_NAME] Beaut…" at bounding box center [301, 97] width 380 height 25
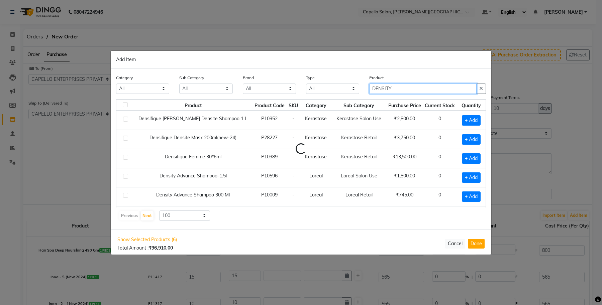
type input "DENSITY"
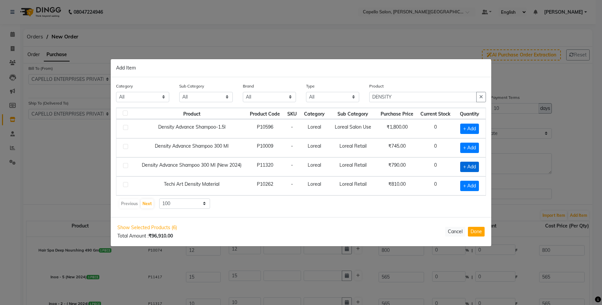
click at [472, 166] on span "+ Add" at bounding box center [469, 167] width 19 height 10
checkbox input "true"
click at [478, 166] on icon at bounding box center [478, 166] width 4 height 5
type input "2"
click at [477, 233] on button "Done" at bounding box center [476, 232] width 17 height 10
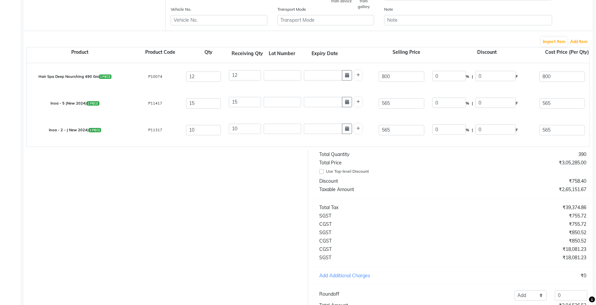
scroll to position [187, 0]
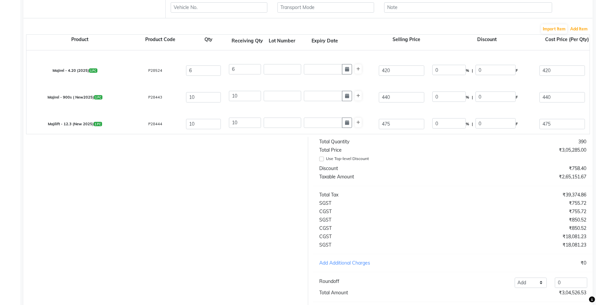
select select "997"
select select "1118"
select select "6825"
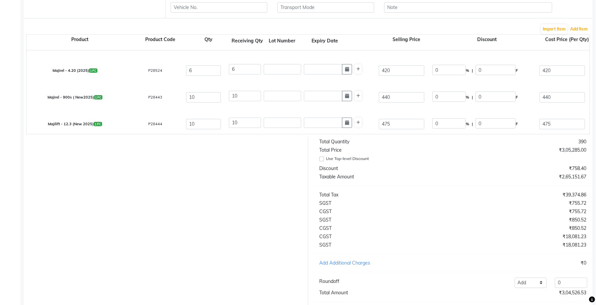
select select "997"
select select "1118"
select select "997"
select select "1118"
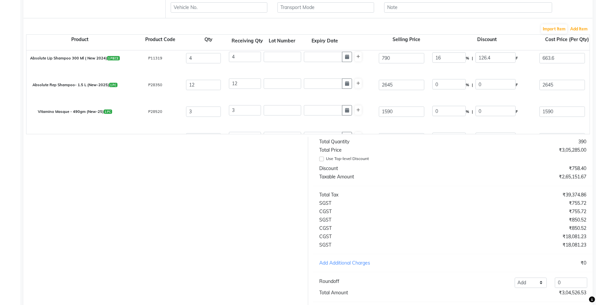
scroll to position [695, 0]
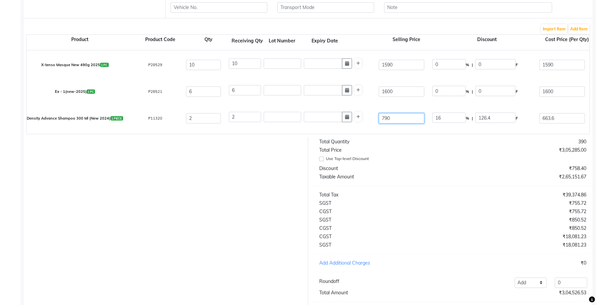
drag, startPoint x: 377, startPoint y: 116, endPoint x: 370, endPoint y: 116, distance: 7.0
click at [370, 116] on div "Density Advance Shampoo 300 Ml (New 2024) 1 PIECE P11320 2 2 790 16 % | 126.4 F…" at bounding box center [589, 118] width 1136 height 27
type input "7"
type input "1805.71"
type input "70"
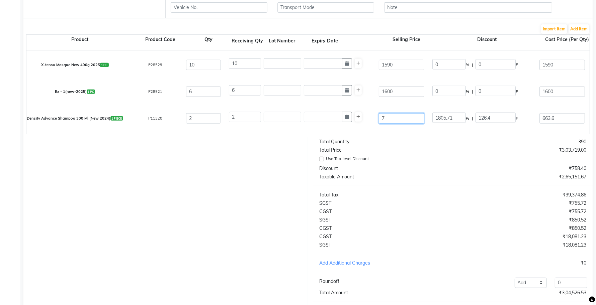
type input "180.57"
type input "700"
type input "18.06"
type input "700"
type input "5.2"
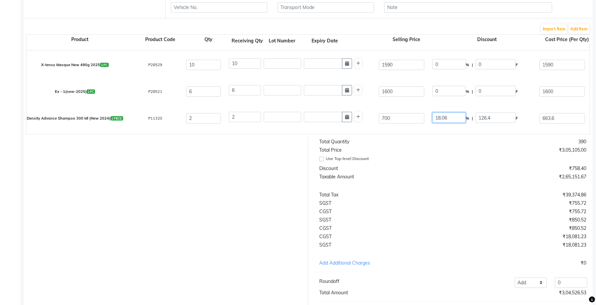
type input "36.4"
drag, startPoint x: 453, startPoint y: 116, endPoint x: 420, endPoint y: 118, distance: 33.5
click at [420, 118] on div "Density Advance Shampoo 300 Ml (New 2024) 1 PIECE P11320 2 2 700 5.2 % | 36.4 F…" at bounding box center [589, 118] width 1136 height 27
type input "16"
click at [432, 134] on div "Product Product Code Qty Receiving Qty Lot Number Expiry Date Selling Price Dis…" at bounding box center [307, 84] width 563 height 100
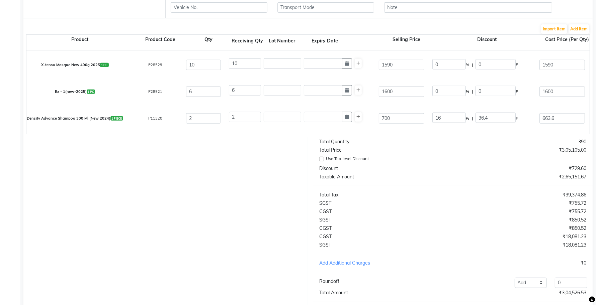
type input "112"
type input "588"
type input "560"
type input "1120"
type input "56"
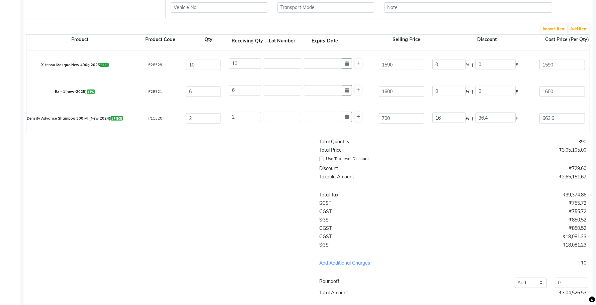
type input "1176"
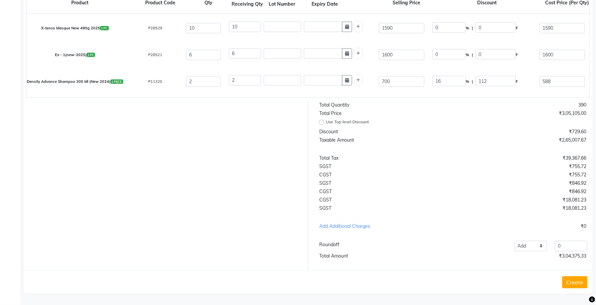
scroll to position [653, 0]
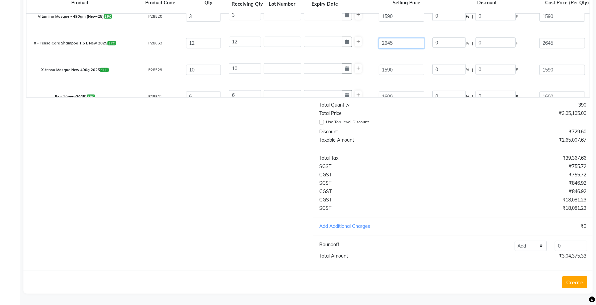
drag, startPoint x: 400, startPoint y: 35, endPoint x: 374, endPoint y: 40, distance: 26.8
click at [375, 40] on div "2645" at bounding box center [402, 43] width 54 height 10
type input "2350"
click at [370, 57] on div "X-tenso Masque New 490g 2025 1 PC P28529 10 10 1590 0 % | 0 F 1590 1347.46 1347…" at bounding box center [589, 70] width 1136 height 27
drag, startPoint x: 563, startPoint y: 37, endPoint x: 527, endPoint y: 45, distance: 37.3
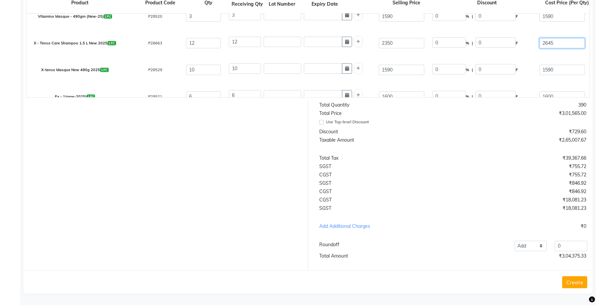
click at [527, 45] on div "X - Tenso Care Shampoo 1.5 L New 2025 1 PC P28663 12 12 2350 0 % | 0 F 2645 251…" at bounding box center [589, 43] width 1136 height 27
type input "2350"
click at [520, 43] on div "X - Tenso Care Shampoo 1.5 L New 2025 1 PC P28663 12 12 2350 0 % | 0 F 2350 251…" at bounding box center [589, 43] width 1136 height 27
type input "2238.1"
type input "26857.2"
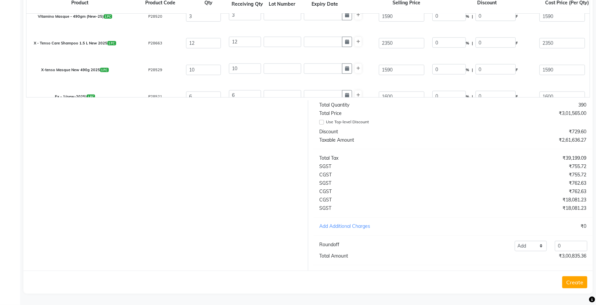
type input "1342.86"
type input "28200.06"
drag, startPoint x: 396, startPoint y: 130, endPoint x: 410, endPoint y: 92, distance: 40.1
click at [397, 130] on div "Discount" at bounding box center [383, 131] width 138 height 7
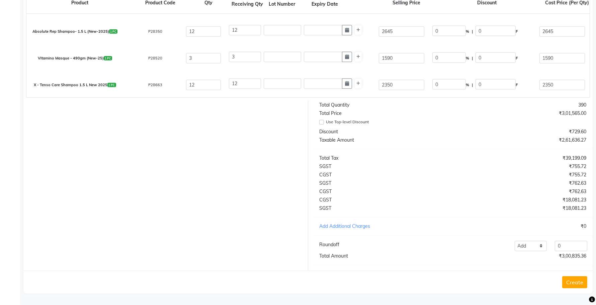
scroll to position [569, 0]
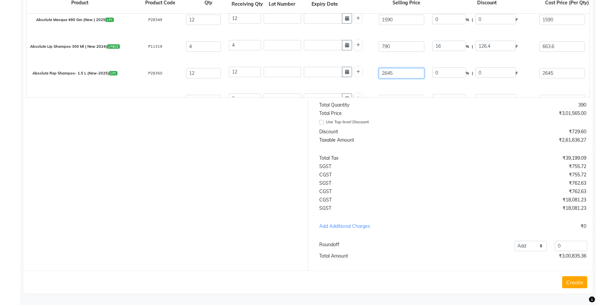
click at [362, 67] on div "Absolute Rep Shampoo- 1.5 L (New-2025) 1 PC P28350 12 12 2645 0 % | 0 F 2645 25…" at bounding box center [589, 73] width 1136 height 27
type input "2350"
drag, startPoint x: 543, startPoint y: 73, endPoint x: 539, endPoint y: 74, distance: 3.4
click at [539, 74] on div "Absolute Rep Shampoo- 1.5 L (New-2025) 1 PC P28350 12 12 2350 0 % | 0 F 2645 25…" at bounding box center [589, 73] width 1136 height 27
type input "2350"
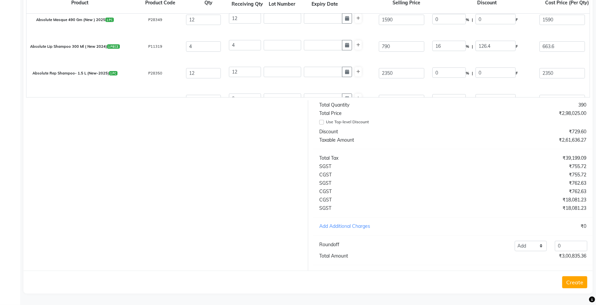
click at [519, 87] on div "Vitamino Masque - 490gm (New-25) 1 PC P28520 3 3 1590 0 % | 0 F 1590 1347.46 40…" at bounding box center [589, 100] width 1136 height 27
type input "2238.1"
type input "26857.2"
type input "1342.86"
type input "28200.06"
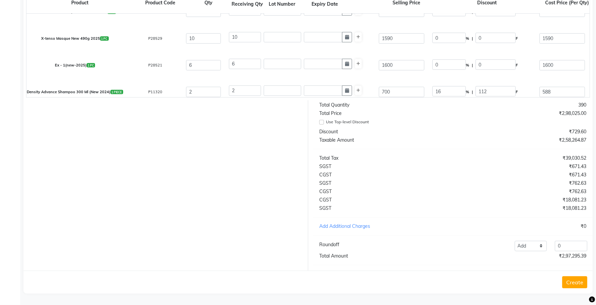
scroll to position [695, 0]
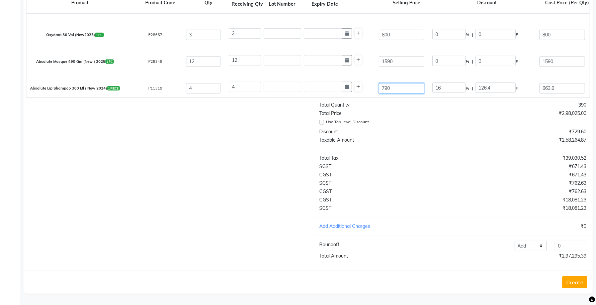
drag, startPoint x: 393, startPoint y: 81, endPoint x: 370, endPoint y: 86, distance: 23.9
click at [0, 0] on div "Hair Spa Deep Nourshing 490 Gm 1 PIECE P10074 12 12 800 0 % | 0 F 800 677.97 81…" at bounding box center [0, 0] width 0 height 0
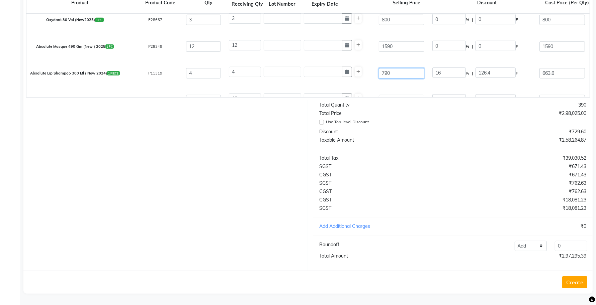
type input "7"
type input "1805.71"
type input "70"
type input "180.57"
type input "700"
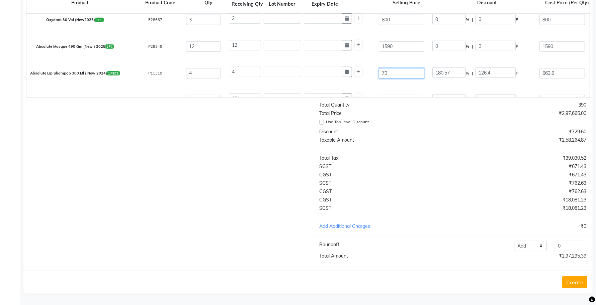
type input "18.06"
type input "700"
click at [401, 60] on div "Absolute Lip Shampoo 300 Ml ( New 2024) 1 PIECE P11319 4 4 700 18.06 % | 126.4 …" at bounding box center [589, 73] width 1136 height 27
type input "5.2"
type input "36.4"
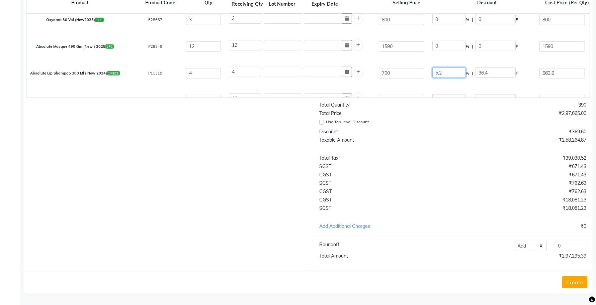
drag, startPoint x: 447, startPoint y: 67, endPoint x: 425, endPoint y: 70, distance: 22.2
click at [427, 70] on div "Absolute Lip Shampoo 300 Ml ( New 2024) 1 PIECE P11319 4 4 700 5.2 % | 36.4 F 6…" at bounding box center [589, 73] width 1136 height 27
type input "16"
click at [404, 141] on div "Taxable Amount" at bounding box center [383, 140] width 138 height 7
type input "112"
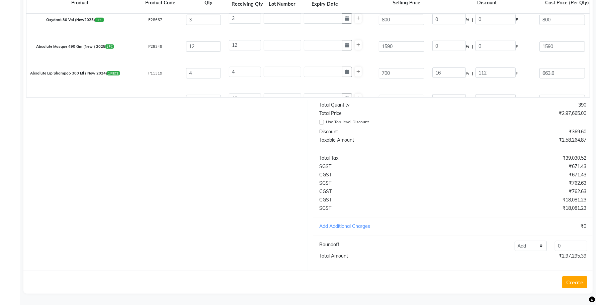
type input "588"
type input "560"
type input "2240"
type input "112"
type input "2352"
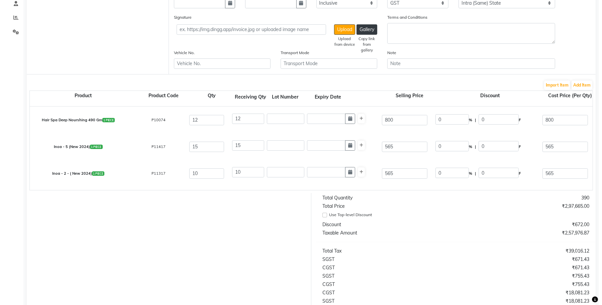
scroll to position [103, 0]
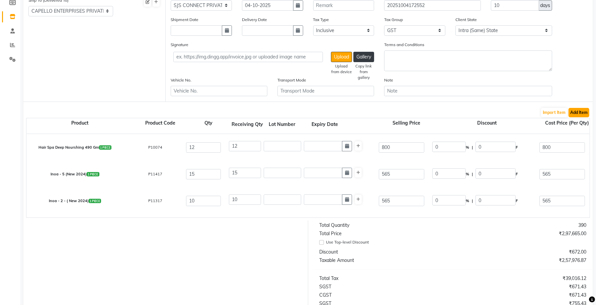
click at [577, 108] on button "Add Item" at bounding box center [578, 112] width 21 height 9
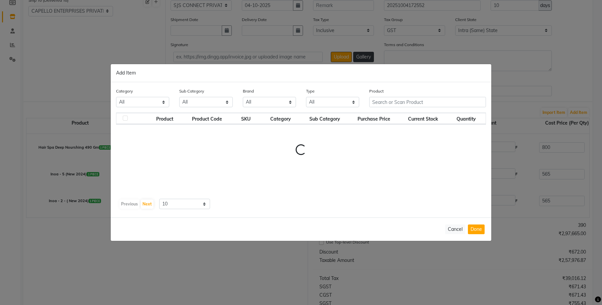
click at [381, 96] on div "Product" at bounding box center [427, 98] width 117 height 20
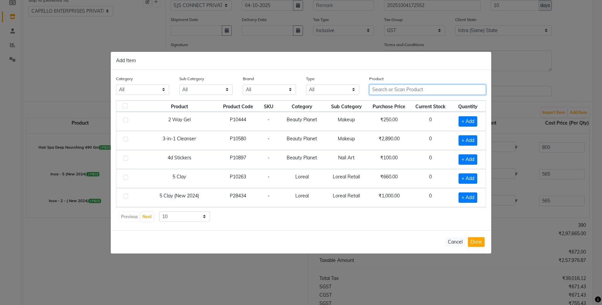
click at [379, 93] on input "text" at bounding box center [427, 90] width 117 height 10
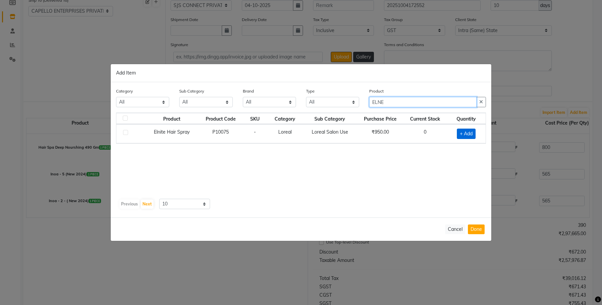
type input "ELNE"
click at [463, 131] on span "+ Add" at bounding box center [466, 134] width 19 height 10
checkbox input "true"
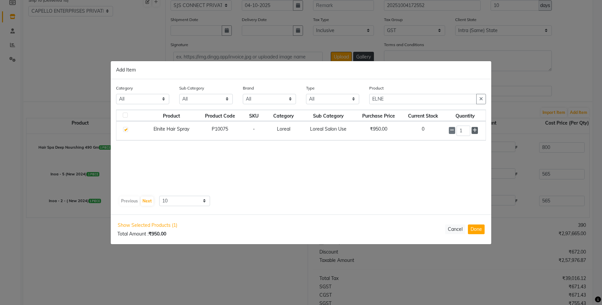
click at [473, 129] on icon at bounding box center [475, 130] width 4 height 5
click at [474, 129] on icon at bounding box center [475, 130] width 4 height 5
type input "3"
click at [478, 231] on button "Done" at bounding box center [476, 230] width 17 height 10
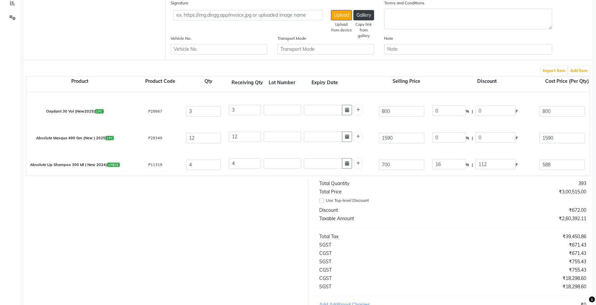
scroll to position [543, 0]
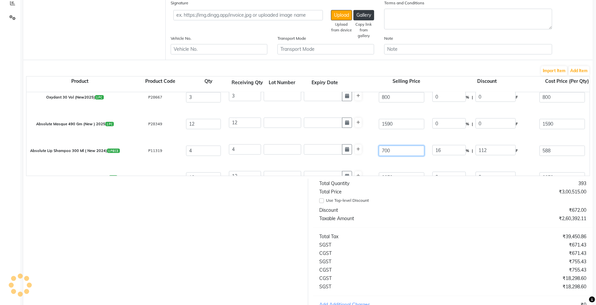
drag, startPoint x: 398, startPoint y: 149, endPoint x: 375, endPoint y: 153, distance: 24.0
click at [375, 153] on div "700" at bounding box center [402, 150] width 54 height 10
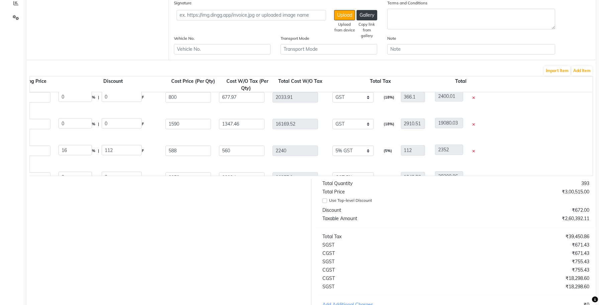
scroll to position [0, 420]
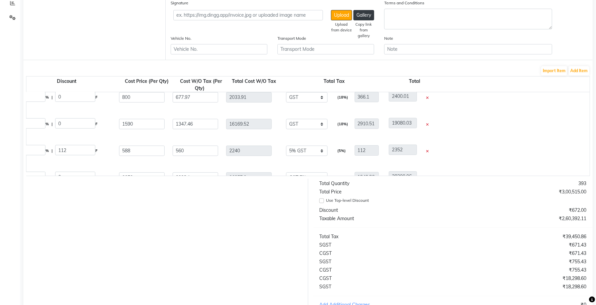
click at [426, 149] on icon at bounding box center [427, 151] width 3 height 4
type input "3"
type input "950"
type input "0"
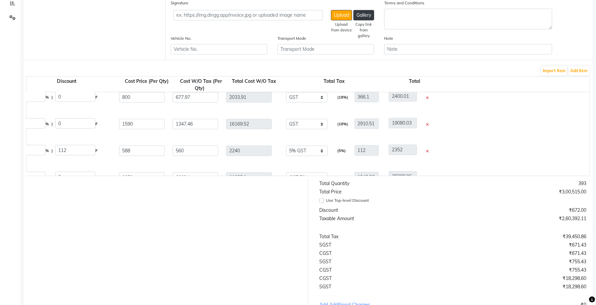
type input "950"
type input "805.08"
type input "2415.24"
select select "997"
type input "434.74"
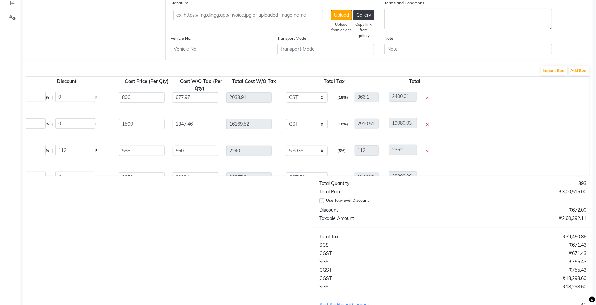
type input "2849.98"
select select "997"
click at [579, 69] on button "Add Item" at bounding box center [578, 70] width 21 height 9
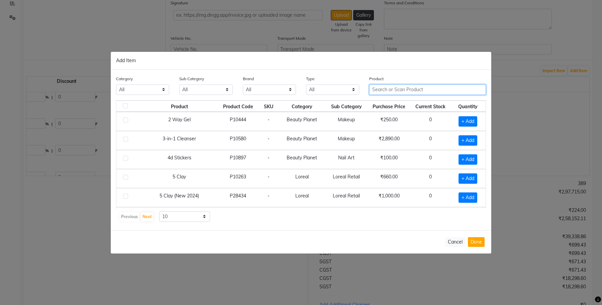
click at [442, 90] on input "text" at bounding box center [427, 90] width 117 height 10
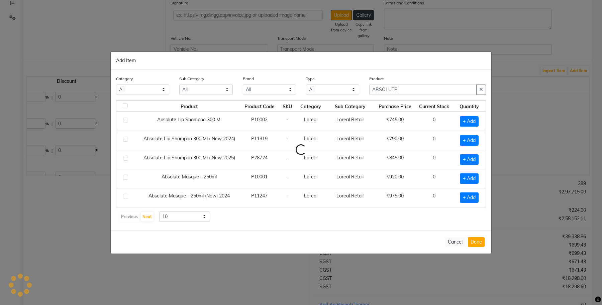
click at [334, 136] on td "Loreal Retail" at bounding box center [349, 140] width 49 height 19
click at [407, 91] on input "ABSOLUTE" at bounding box center [422, 90] width 107 height 10
type input "ABSOLUTE"
click at [310, 138] on td "Loreal" at bounding box center [310, 140] width 29 height 19
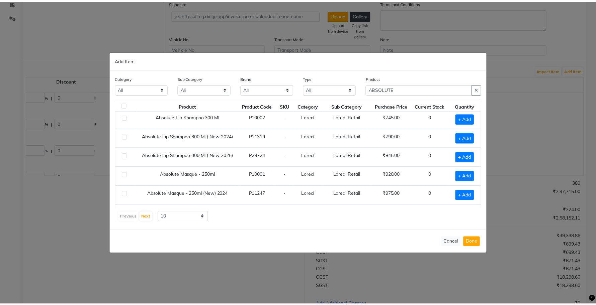
scroll to position [0, 0]
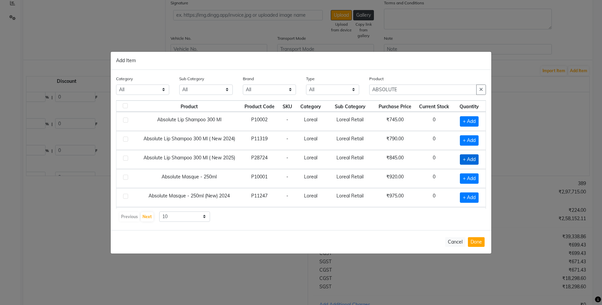
click at [462, 157] on span "+ Add" at bounding box center [469, 159] width 19 height 10
checkbox input "true"
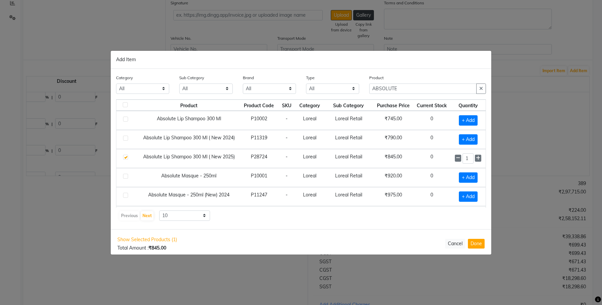
click at [473, 243] on button "Done" at bounding box center [476, 244] width 17 height 10
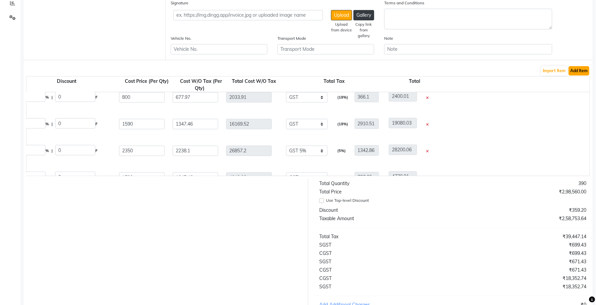
click at [572, 66] on button "Add Item" at bounding box center [578, 70] width 21 height 9
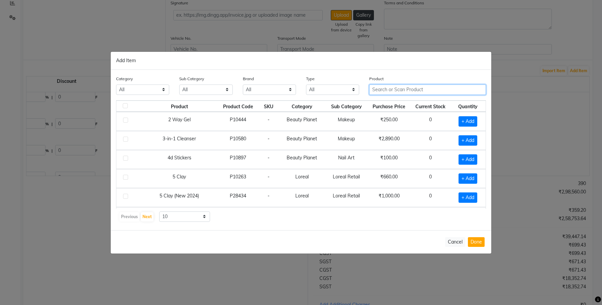
click at [379, 89] on input "text" at bounding box center [427, 90] width 117 height 10
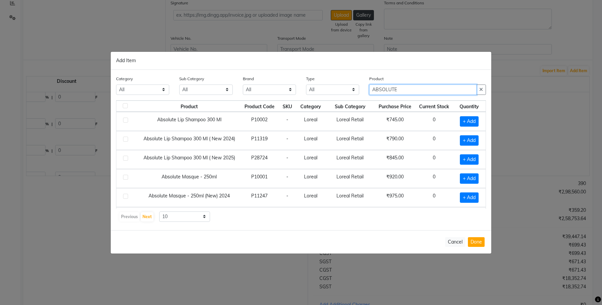
type input "ABSOLUTE"
click at [363, 125] on td "Loreal Retail" at bounding box center [349, 121] width 49 height 19
click at [462, 158] on span "+ Add" at bounding box center [469, 159] width 19 height 10
checkbox input "true"
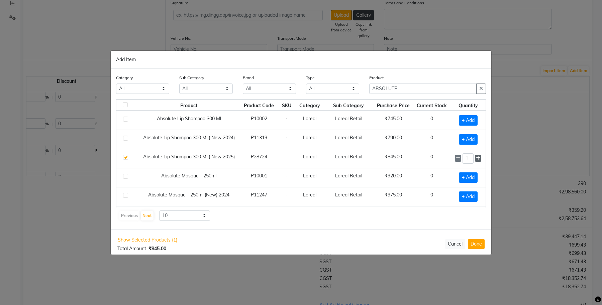
click at [476, 158] on icon at bounding box center [478, 158] width 4 height 5
type input "4"
click at [476, 243] on button "Done" at bounding box center [476, 244] width 17 height 10
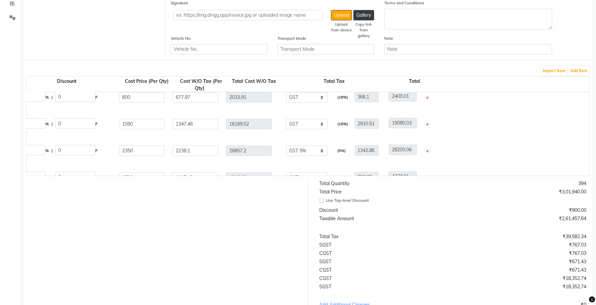
scroll to position [0, 53]
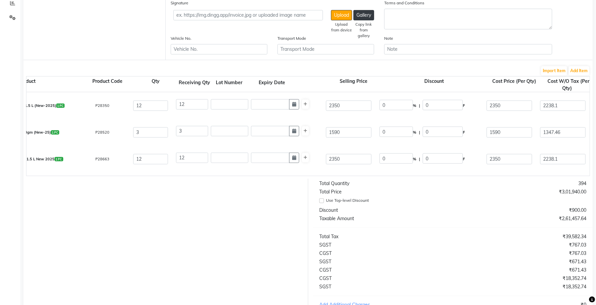
select select "997"
select select "1118"
drag, startPoint x: 324, startPoint y: 159, endPoint x: 296, endPoint y: 166, distance: 29.0
click at [296, 166] on div "Absolute Lip Shampoo 300 Ml ( New 2025) 1 PC P28724 4 4 845 16 % | 135.2 F 709.…" at bounding box center [537, 160] width 1136 height 27
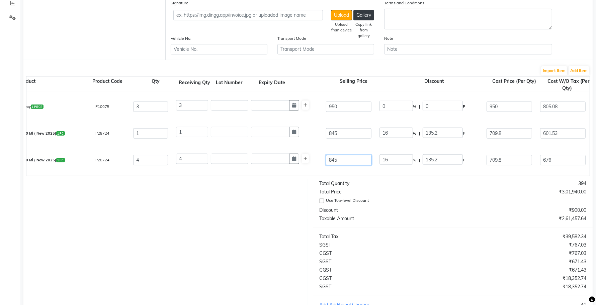
type input "7"
type input "1931.43"
type input "75"
type input "180.27"
type input "750"
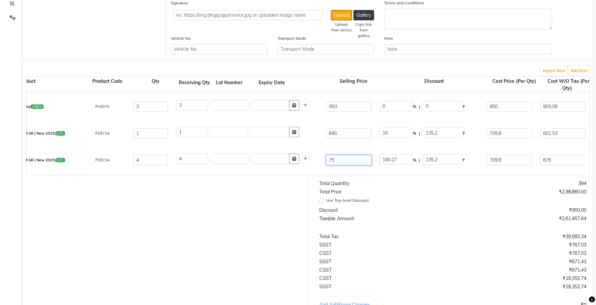
type input "18.03"
type input "750"
type input "5.36"
type input "40.2"
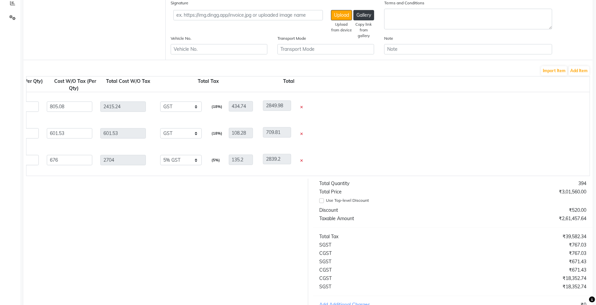
drag, startPoint x: 333, startPoint y: 181, endPoint x: 248, endPoint y: 182, distance: 84.6
click at [248, 182] on form "Bill To (From) Select Address CAPELLO ENTERPRISES PRIVATE LIMITED Capello Salon…" at bounding box center [307, 145] width 569 height 454
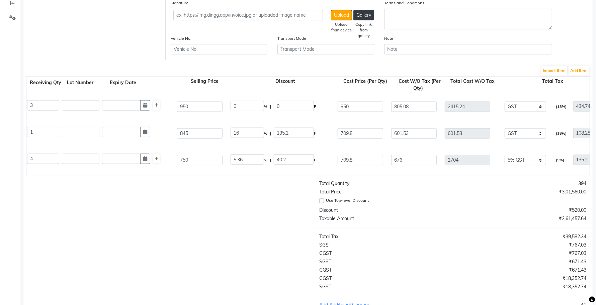
scroll to position [0, 168]
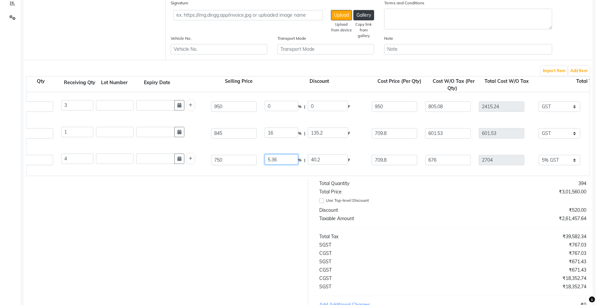
drag, startPoint x: 268, startPoint y: 159, endPoint x: 246, endPoint y: 161, distance: 21.9
click at [246, 161] on div "Absolute Lip Shampoo 300 Ml ( New 2025) 1 PC P28724 4 4 750 5.36 % | 40.2 F 709…" at bounding box center [422, 160] width 1136 height 27
type input "16"
click at [246, 205] on div at bounding box center [163, 264] width 290 height 171
type input "120"
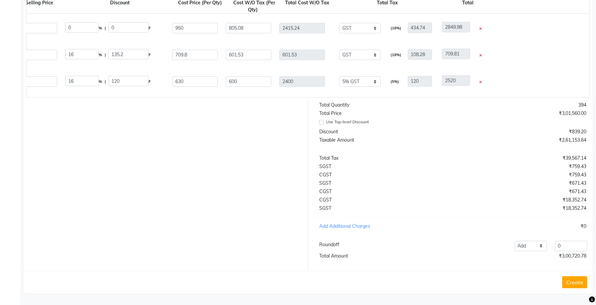
scroll to position [0, 368]
click at [479, 54] on icon at bounding box center [479, 56] width 3 height 4
click at [557, 249] on input "0" at bounding box center [570, 246] width 32 height 10
drag, startPoint x: 562, startPoint y: 249, endPoint x: 542, endPoint y: 256, distance: 21.5
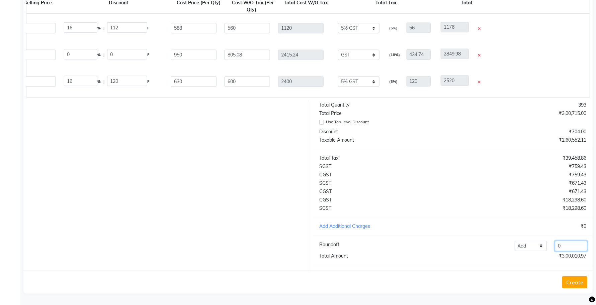
click at [542, 256] on div "Total Quantity 393 Total Price ₹3,00,715.00 Use Top-level Discount Discount ₹70…" at bounding box center [453, 185] width 290 height 171
click at [211, 214] on div at bounding box center [163, 185] width 290 height 171
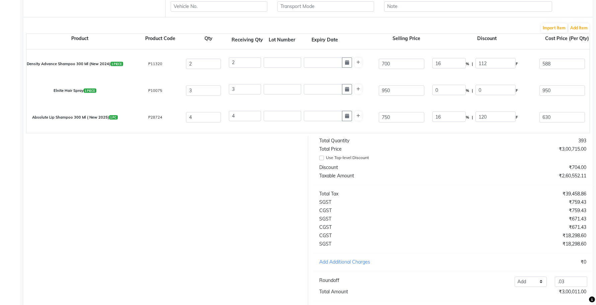
scroll to position [228, 0]
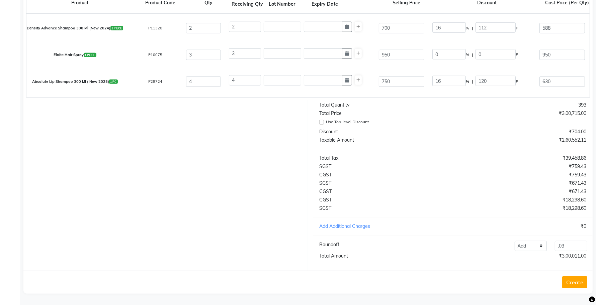
click at [573, 286] on button "Create" at bounding box center [574, 283] width 25 height 12
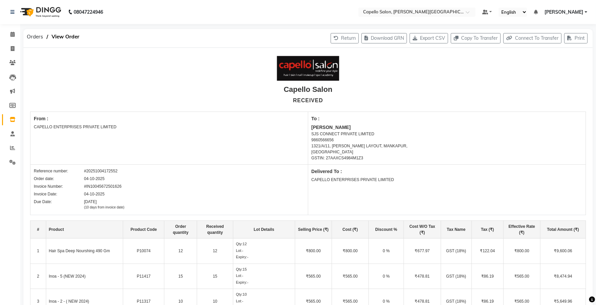
click at [5, 118] on link "Inventory" at bounding box center [10, 119] width 16 height 11
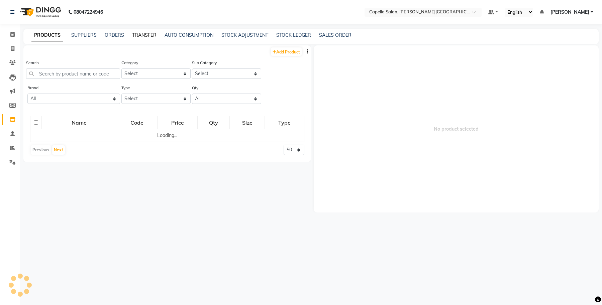
click at [135, 36] on link "TRANSFER" at bounding box center [144, 35] width 24 height 6
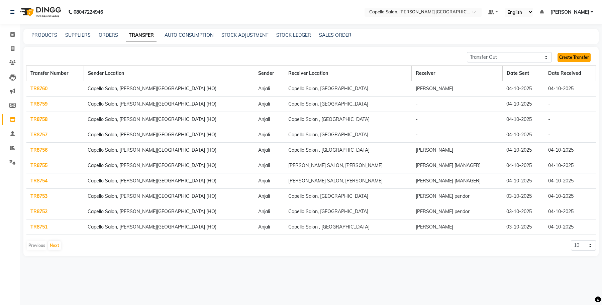
click at [567, 58] on link "Create Transfer" at bounding box center [573, 57] width 33 height 9
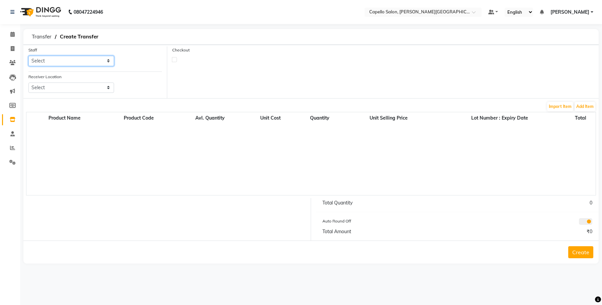
click at [71, 61] on select "Select Accounts [PERSON_NAME] [PERSON_NAME] Anjali [PERSON_NAME] [PERSON_NAME] …" at bounding box center [71, 61] width 86 height 10
click at [28, 56] on select "Select Accounts [PERSON_NAME] [PERSON_NAME] Anjali [PERSON_NAME] [PERSON_NAME] …" at bounding box center [71, 61] width 86 height 10
click at [72, 87] on select "Select [GEOGRAPHIC_DATA], [GEOGRAPHIC_DATA][PERSON_NAME] [GEOGRAPHIC_DATA], [GE…" at bounding box center [71, 88] width 86 height 10
click at [28, 83] on select "Select [GEOGRAPHIC_DATA], [GEOGRAPHIC_DATA][PERSON_NAME] [GEOGRAPHIC_DATA], [GE…" at bounding box center [71, 88] width 86 height 10
click at [173, 60] on label at bounding box center [174, 59] width 5 height 5
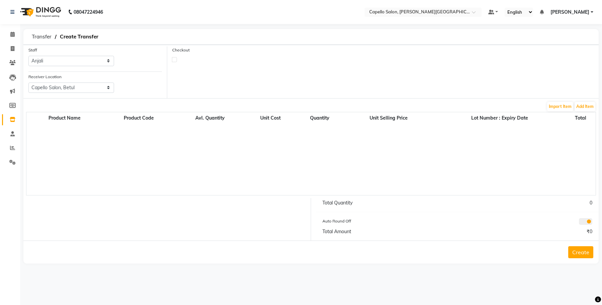
click at [173, 60] on input "checkbox" at bounding box center [174, 59] width 4 height 4
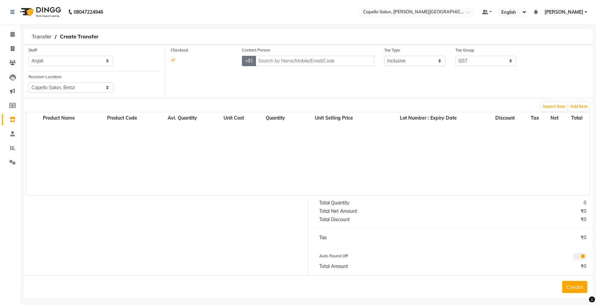
click at [251, 57] on button "+91" at bounding box center [249, 61] width 14 height 10
click at [272, 59] on input "text" at bounding box center [314, 61] width 119 height 10
click at [270, 66] on input "text" at bounding box center [314, 61] width 119 height 10
paste input "8698904777"
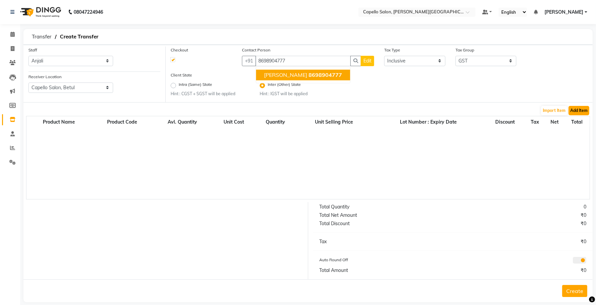
click at [578, 109] on button "Add Item" at bounding box center [578, 110] width 21 height 9
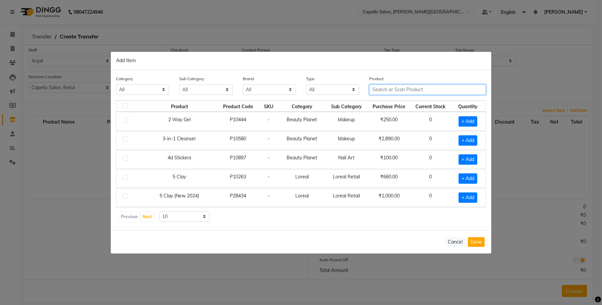
click at [385, 86] on input "text" at bounding box center [427, 90] width 117 height 10
click at [131, 87] on select "All Keramelon Skin Makeup Personal Care Appliances [PERSON_NAME] Beauty Planet …" at bounding box center [142, 90] width 53 height 10
click at [384, 88] on input "text" at bounding box center [427, 90] width 117 height 10
click at [399, 92] on input "text" at bounding box center [427, 90] width 117 height 10
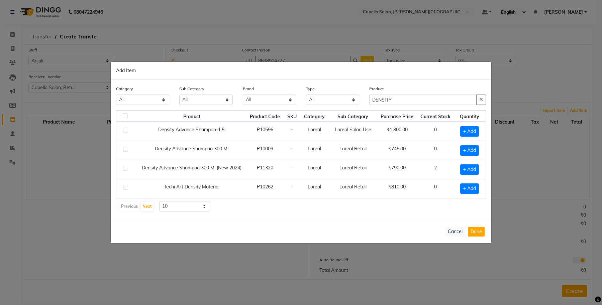
click at [314, 148] on td "Loreal" at bounding box center [314, 150] width 28 height 19
click at [474, 168] on span "+ Add" at bounding box center [469, 170] width 19 height 10
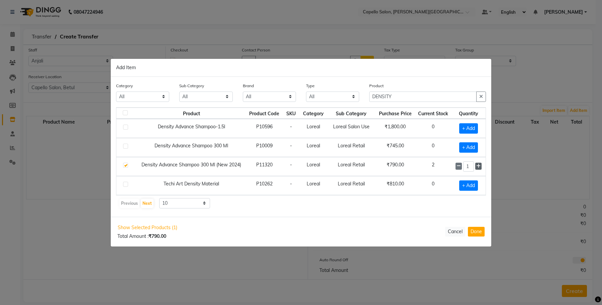
click at [478, 164] on icon at bounding box center [478, 166] width 4 height 5
drag, startPoint x: 399, startPoint y: 94, endPoint x: 345, endPoint y: 107, distance: 55.9
click at [345, 107] on div "Category All Keramelon Skin Makeup Personal Care Appliances [PERSON_NAME] Beaut…" at bounding box center [301, 147] width 381 height 140
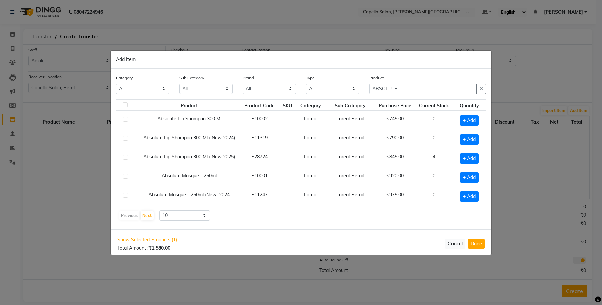
click at [366, 125] on td "Loreal Retail" at bounding box center [349, 120] width 49 height 19
click at [460, 158] on span "+ Add" at bounding box center [469, 158] width 19 height 10
click at [476, 159] on icon at bounding box center [478, 158] width 4 height 5
click at [442, 159] on td "4" at bounding box center [431, 158] width 37 height 19
click at [476, 158] on icon at bounding box center [478, 158] width 4 height 5
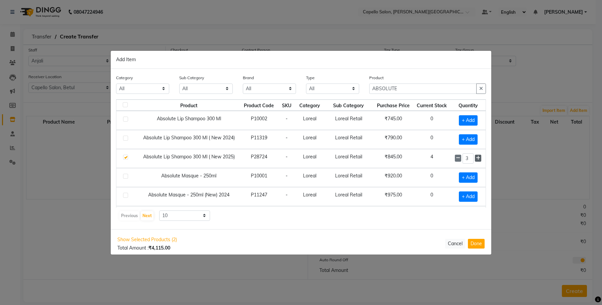
click at [476, 158] on icon at bounding box center [478, 158] width 4 height 5
drag, startPoint x: 402, startPoint y: 89, endPoint x: 351, endPoint y: 94, distance: 50.4
click at [351, 94] on div "Category All Keramelon Skin Makeup Personal Care Appliances [PERSON_NAME] Beaut…" at bounding box center [301, 86] width 380 height 25
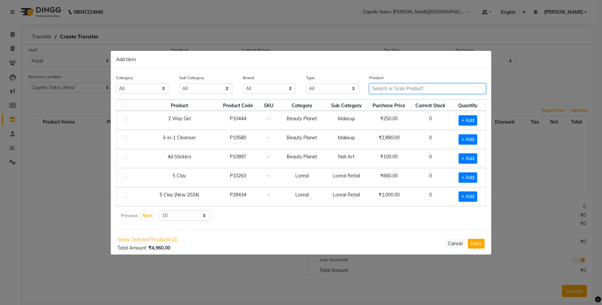
click at [383, 87] on input "text" at bounding box center [427, 89] width 117 height 10
click at [380, 89] on input "text" at bounding box center [427, 89] width 117 height 10
click at [391, 90] on input "text" at bounding box center [427, 89] width 117 height 10
click at [399, 89] on input "text" at bounding box center [427, 89] width 117 height 10
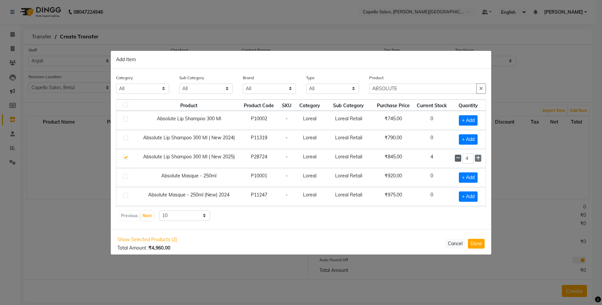
click at [456, 159] on icon at bounding box center [458, 158] width 4 height 5
drag, startPoint x: 406, startPoint y: 86, endPoint x: 329, endPoint y: 98, distance: 78.5
click at [329, 98] on div "Category All Keramelon Skin Makeup Personal Care Appliances [PERSON_NAME] Beaut…" at bounding box center [301, 86] width 380 height 25
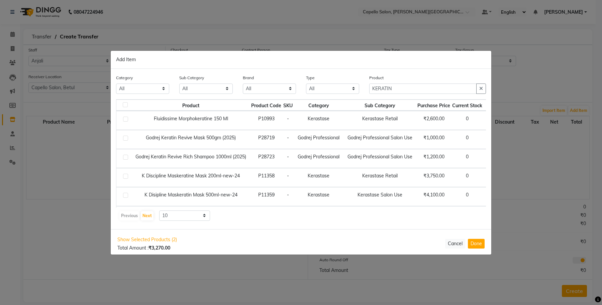
click at [329, 186] on td "Kerastase" at bounding box center [319, 177] width 50 height 19
click at [145, 84] on select "All Keramelon Skin Makeup Personal Care Appliances [PERSON_NAME] Beauty Planet …" at bounding box center [142, 89] width 53 height 10
click at [116, 84] on select "All Keramelon Skin Makeup Personal Care Appliances [PERSON_NAME] Beauty Planet …" at bounding box center [142, 89] width 53 height 10
click at [195, 91] on select "All Lips [MEDICAL_DATA] Salon Use Bath & Body Beauty & Other Salon Use Shampoo …" at bounding box center [205, 89] width 53 height 10
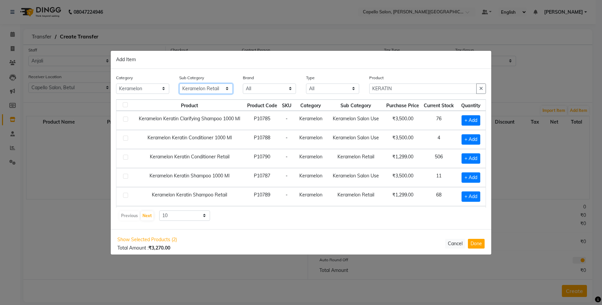
click at [179, 84] on select "All Keramelon Salon Use Keramelon Retail" at bounding box center [205, 89] width 53 height 10
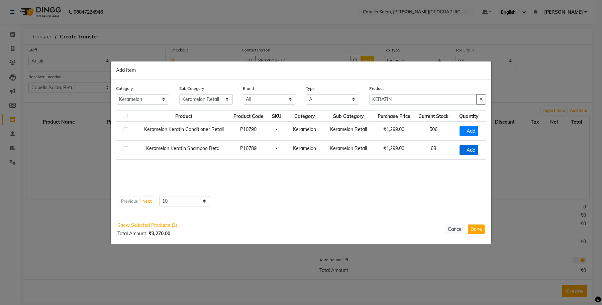
click at [464, 151] on span "+ Add" at bounding box center [468, 150] width 19 height 10
click at [476, 148] on icon at bounding box center [478, 149] width 4 height 5
click at [465, 130] on span "+ Add" at bounding box center [467, 131] width 19 height 10
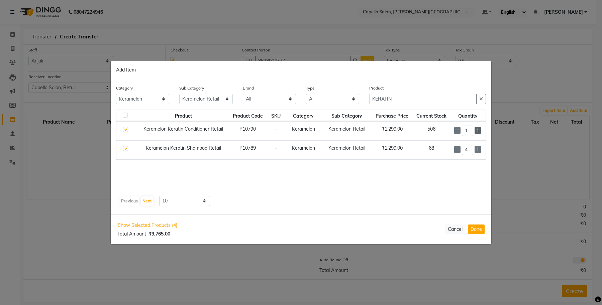
click at [476, 131] on icon at bounding box center [478, 130] width 4 height 5
drag, startPoint x: 394, startPoint y: 95, endPoint x: 346, endPoint y: 103, distance: 48.1
click at [346, 103] on div "Category All Keramelon Skin Makeup Personal Care Appliances [PERSON_NAME] Beaut…" at bounding box center [301, 97] width 380 height 25
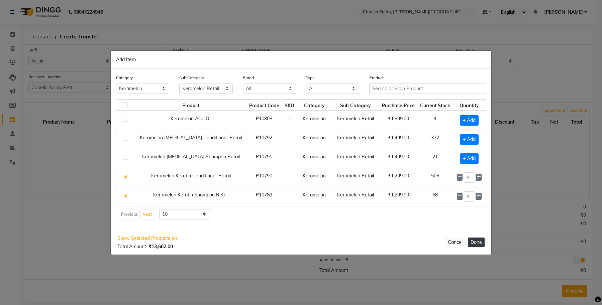
click at [479, 241] on button "Done" at bounding box center [476, 243] width 17 height 10
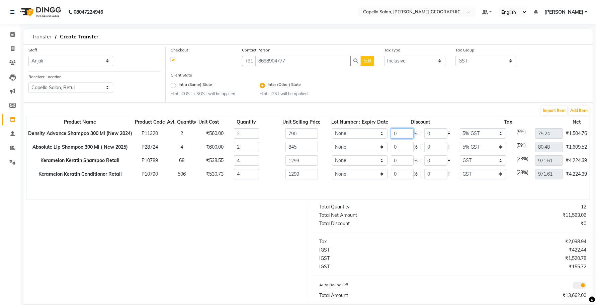
drag, startPoint x: 407, startPoint y: 131, endPoint x: 384, endPoint y: 135, distance: 23.3
click at [385, 135] on tr "Density Advance Shampoo 300 Ml (New 2024) P11320 2 ₹560.00 2 790 None 0 % | 0 F…" at bounding box center [335, 134] width 619 height 14
drag, startPoint x: 404, startPoint y: 146, endPoint x: 385, endPoint y: 149, distance: 19.0
click at [385, 149] on tr "Absolute Lip Shampoo 300 Ml ( New 2025) P28724 4 ₹600.00 2 845 None 0 % | 0 F N…" at bounding box center [335, 147] width 619 height 14
drag, startPoint x: 404, startPoint y: 160, endPoint x: 374, endPoint y: 166, distance: 30.8
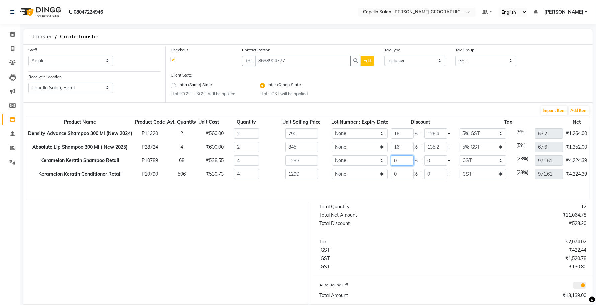
click at [375, 166] on tr "Keramelon Keratin Shampoo Retail P10789 68 ₹538.55 4 1299 None 0 % | 0 F None G…" at bounding box center [335, 161] width 619 height 14
drag, startPoint x: 405, startPoint y: 172, endPoint x: 390, endPoint y: 176, distance: 16.3
click at [390, 176] on tr "Keramelon Keratin Conditioner Retail P10790 506 ₹530.73 4 1299 None 0 % | 0 F N…" at bounding box center [335, 175] width 619 height 14
click at [425, 184] on div "Product Name Product Code Avl. Quantity Unit Cost Quantity Unit Selling Price L…" at bounding box center [307, 158] width 563 height 84
click at [577, 114] on button "Add Item" at bounding box center [578, 110] width 21 height 9
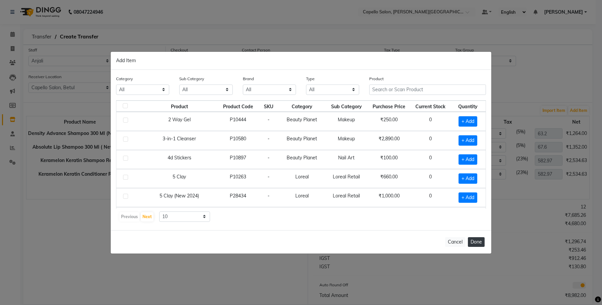
click at [476, 241] on button "Done" at bounding box center [476, 242] width 17 height 10
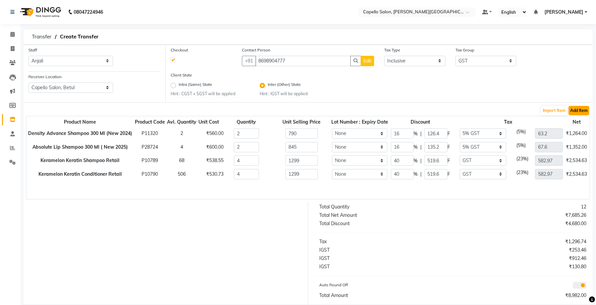
click at [583, 109] on button "Add Item" at bounding box center [578, 110] width 21 height 9
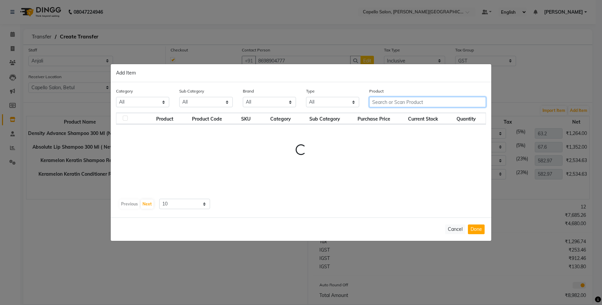
click at [391, 100] on div "Category All Keramelon Skin Makeup Personal Care Appliances [PERSON_NAME] Beaut…" at bounding box center [301, 149] width 381 height 135
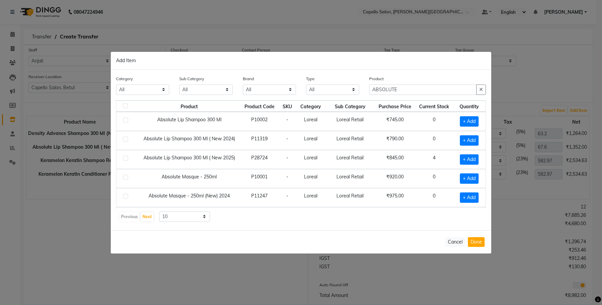
click at [365, 143] on td "Loreal Retail" at bounding box center [349, 140] width 49 height 19
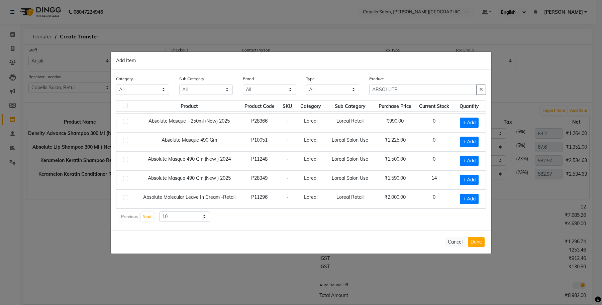
scroll to position [97, 0]
drag, startPoint x: 179, startPoint y: 212, endPoint x: 181, endPoint y: 221, distance: 9.2
click at [179, 212] on select "10 50 100" at bounding box center [184, 217] width 51 height 10
click at [159, 212] on select "10 50 100" at bounding box center [184, 217] width 51 height 10
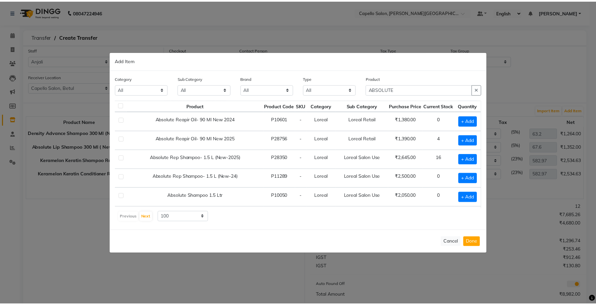
scroll to position [306, 12]
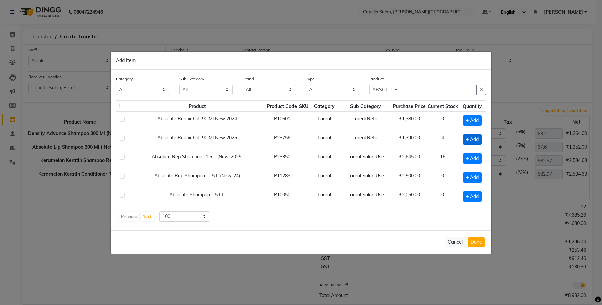
click at [464, 145] on span "+ Add" at bounding box center [472, 139] width 19 height 10
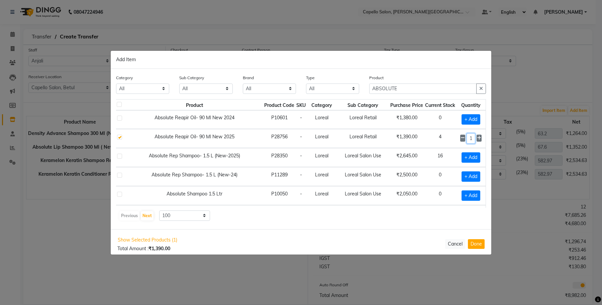
click at [468, 144] on input "1" at bounding box center [470, 138] width 9 height 10
click at [477, 144] on td "1" at bounding box center [470, 138] width 29 height 19
click at [477, 140] on icon at bounding box center [479, 138] width 4 height 5
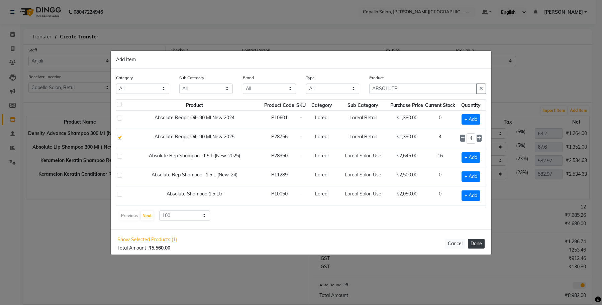
click at [474, 247] on button "Done" at bounding box center [476, 244] width 17 height 10
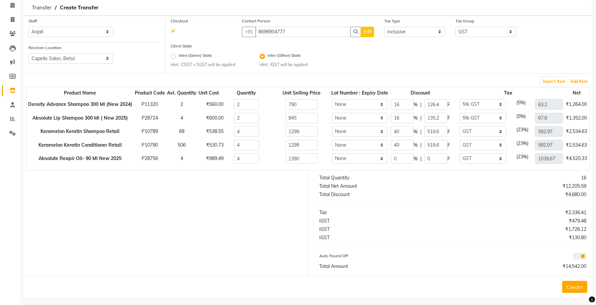
scroll to position [34, 0]
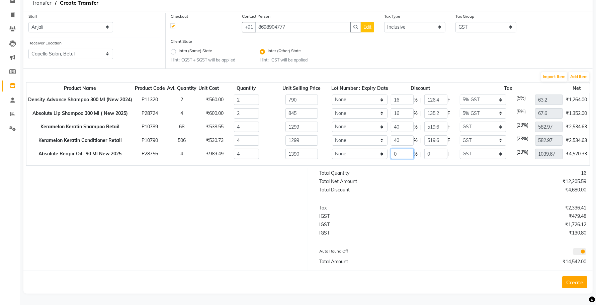
drag, startPoint x: 401, startPoint y: 152, endPoint x: 385, endPoint y: 152, distance: 15.4
click at [385, 152] on tr "Absolute Reapir Oil- 90 Ml New 2025 P28756 4 ₹989.49 4 1390 None 0 % | 0 F None…" at bounding box center [335, 154] width 619 height 14
click at [261, 206] on div at bounding box center [163, 220] width 290 height 102
click at [579, 76] on button "Add Item" at bounding box center [578, 76] width 21 height 9
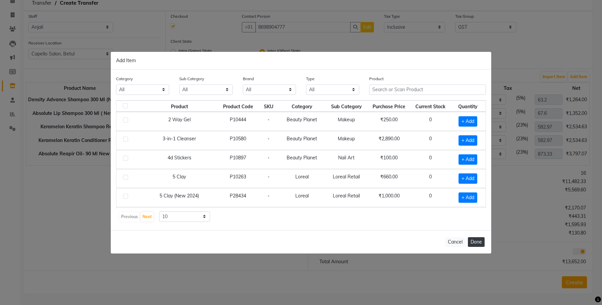
click at [479, 243] on button "Done" at bounding box center [476, 242] width 17 height 10
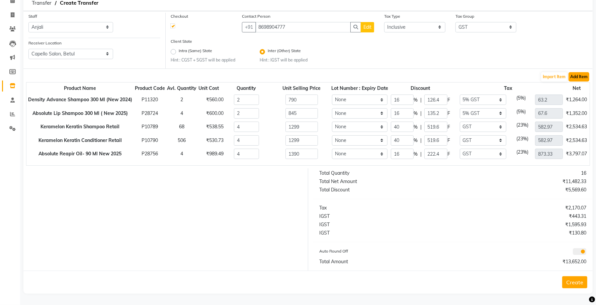
click at [578, 78] on button "Add Item" at bounding box center [578, 76] width 21 height 9
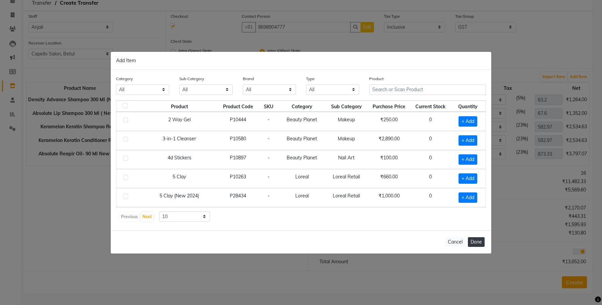
click at [474, 243] on button "Done" at bounding box center [476, 242] width 17 height 10
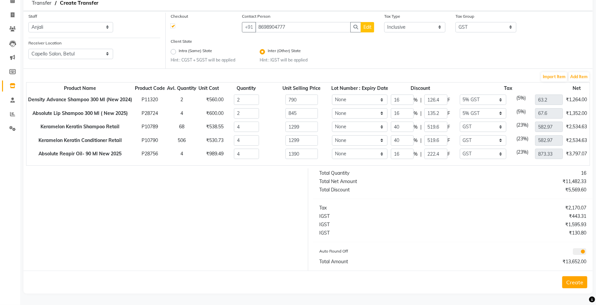
click at [579, 282] on button "Create" at bounding box center [574, 283] width 25 height 12
